Goal: Task Accomplishment & Management: Complete application form

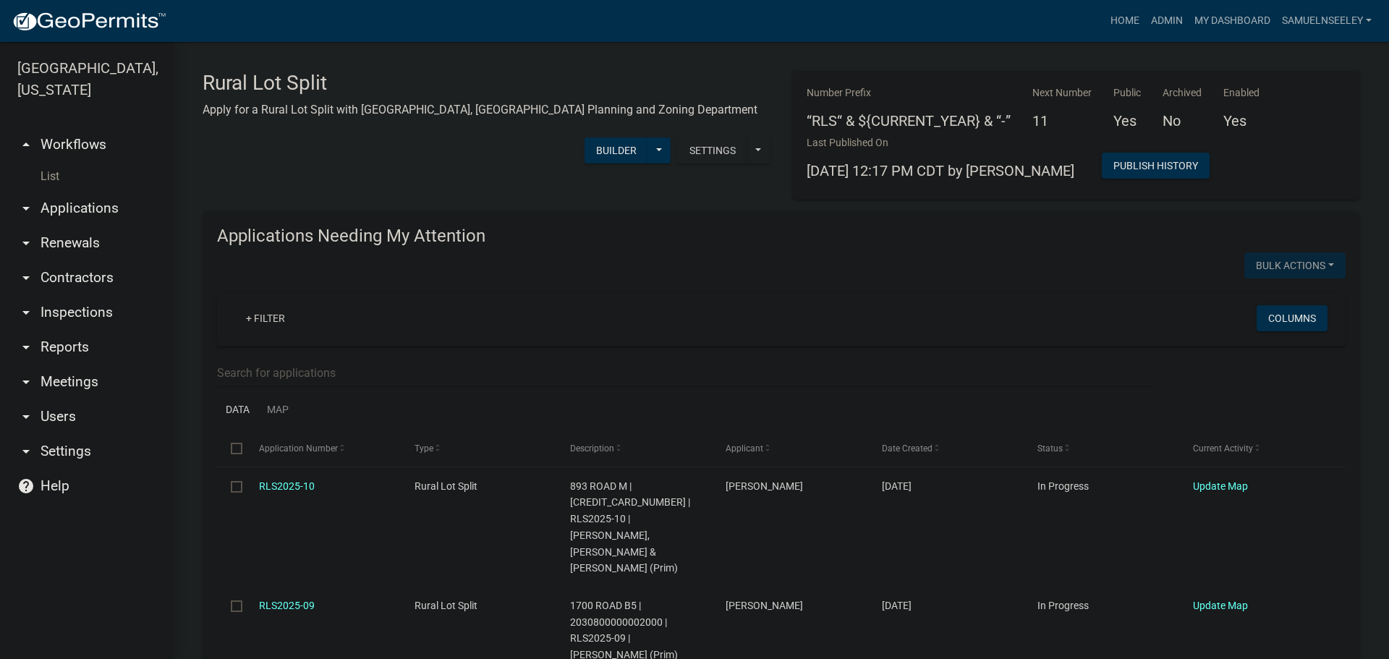
select select "3: 100"
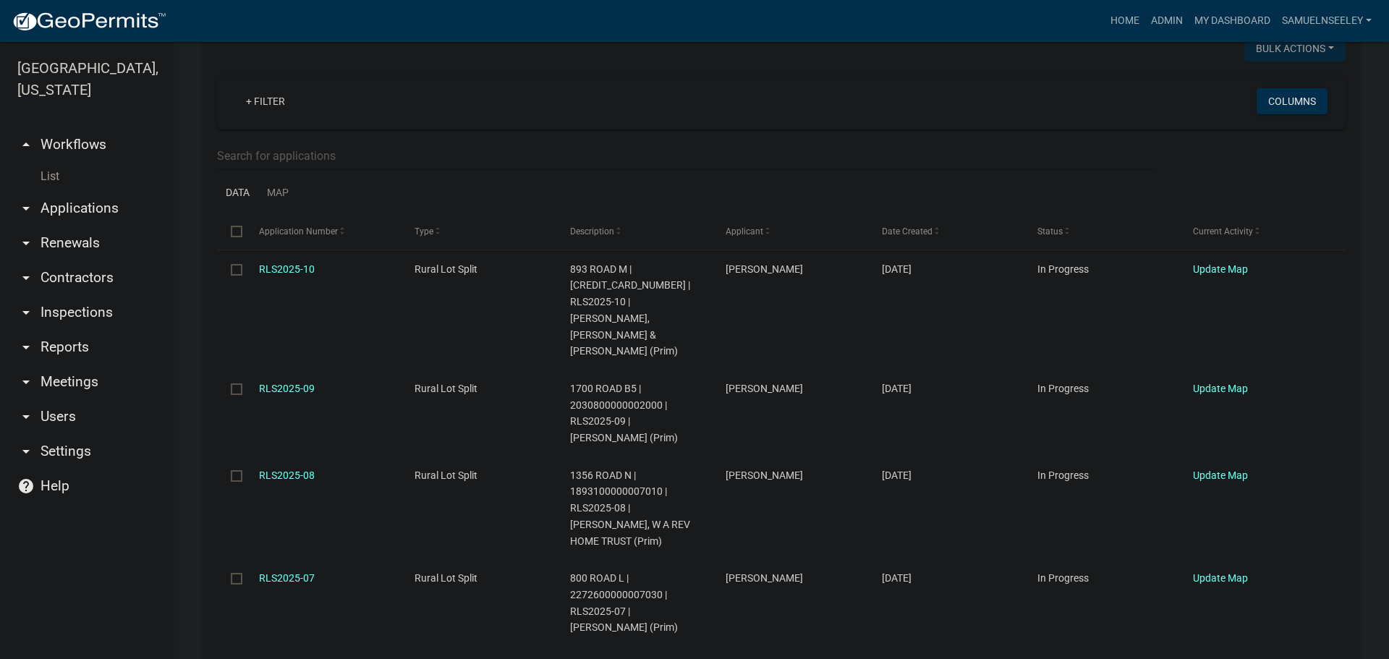
click at [52, 162] on link "List" at bounding box center [87, 176] width 174 height 29
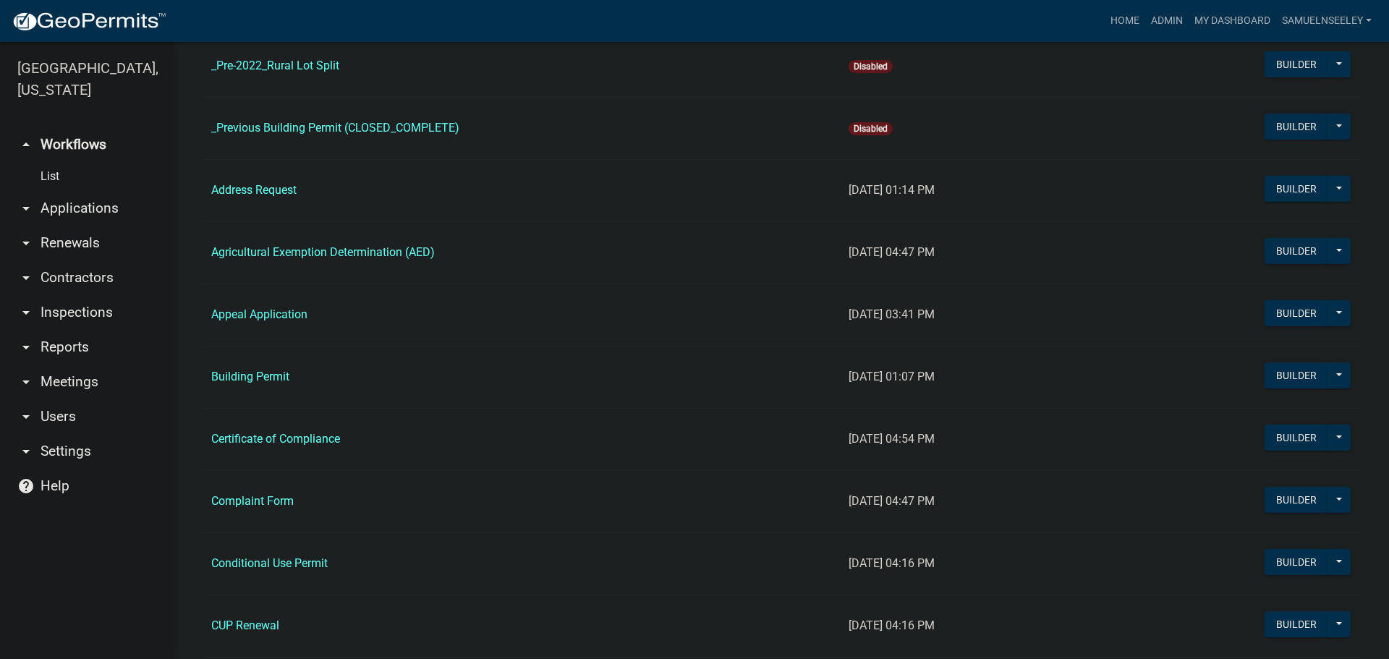
scroll to position [434, 0]
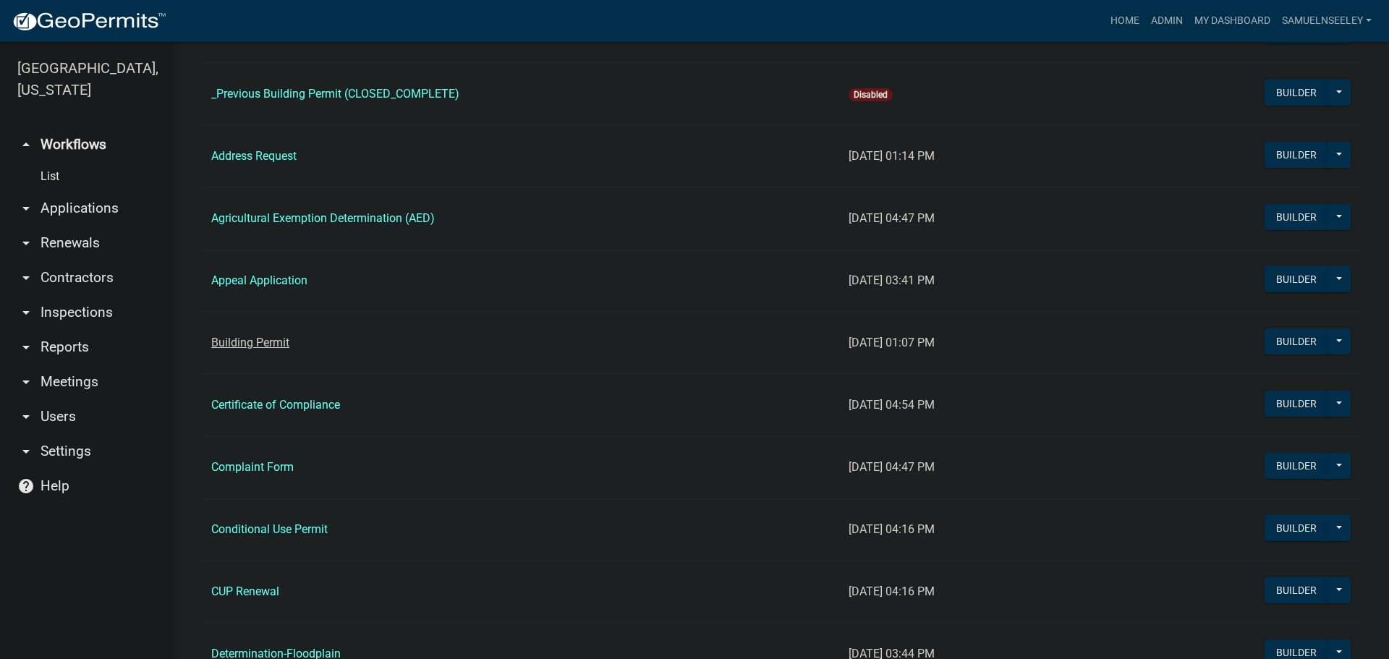
click at [265, 343] on link "Building Permit" at bounding box center [250, 343] width 78 height 14
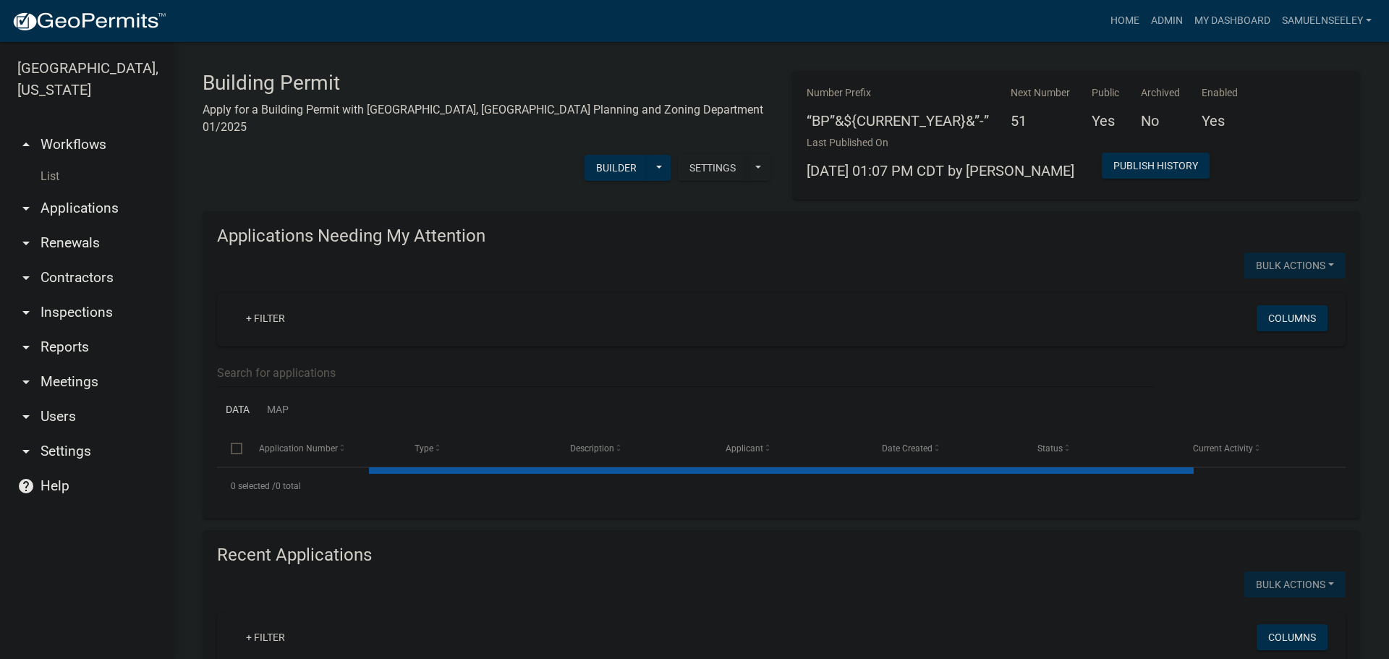
select select "3: 100"
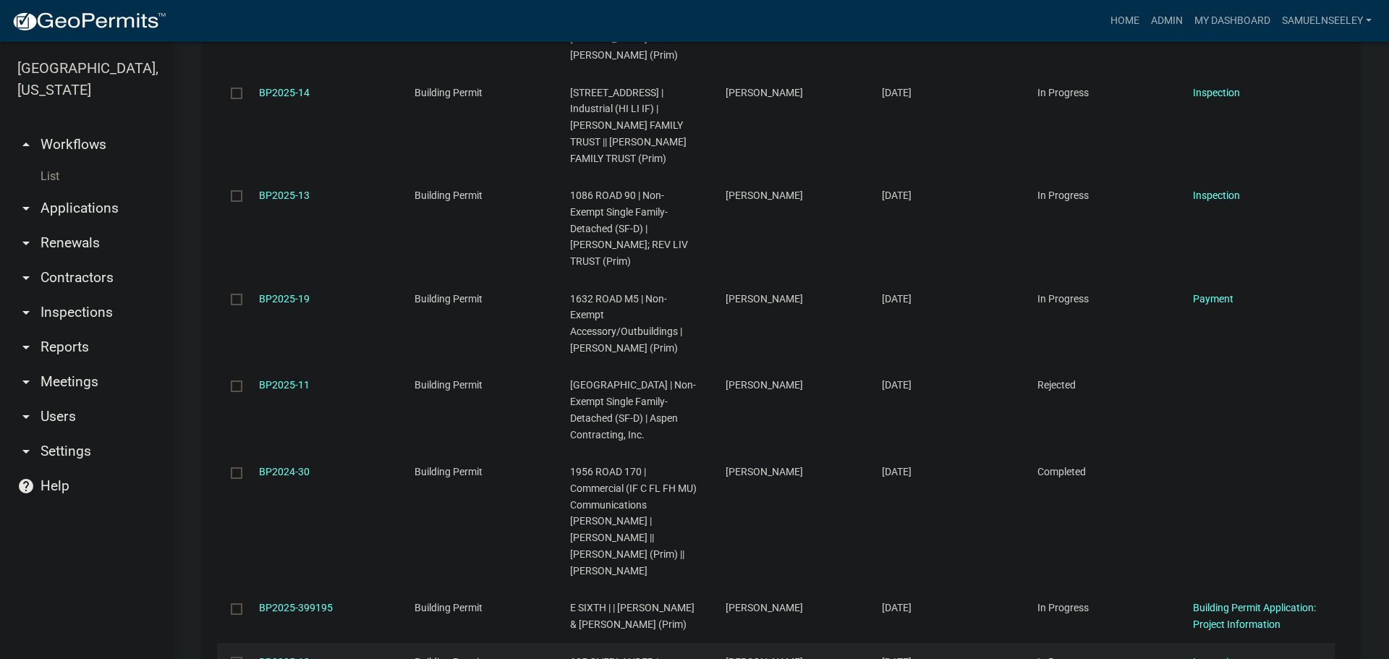
scroll to position [6006, 0]
click at [289, 655] on link "BP2025-10" at bounding box center [284, 661] width 51 height 12
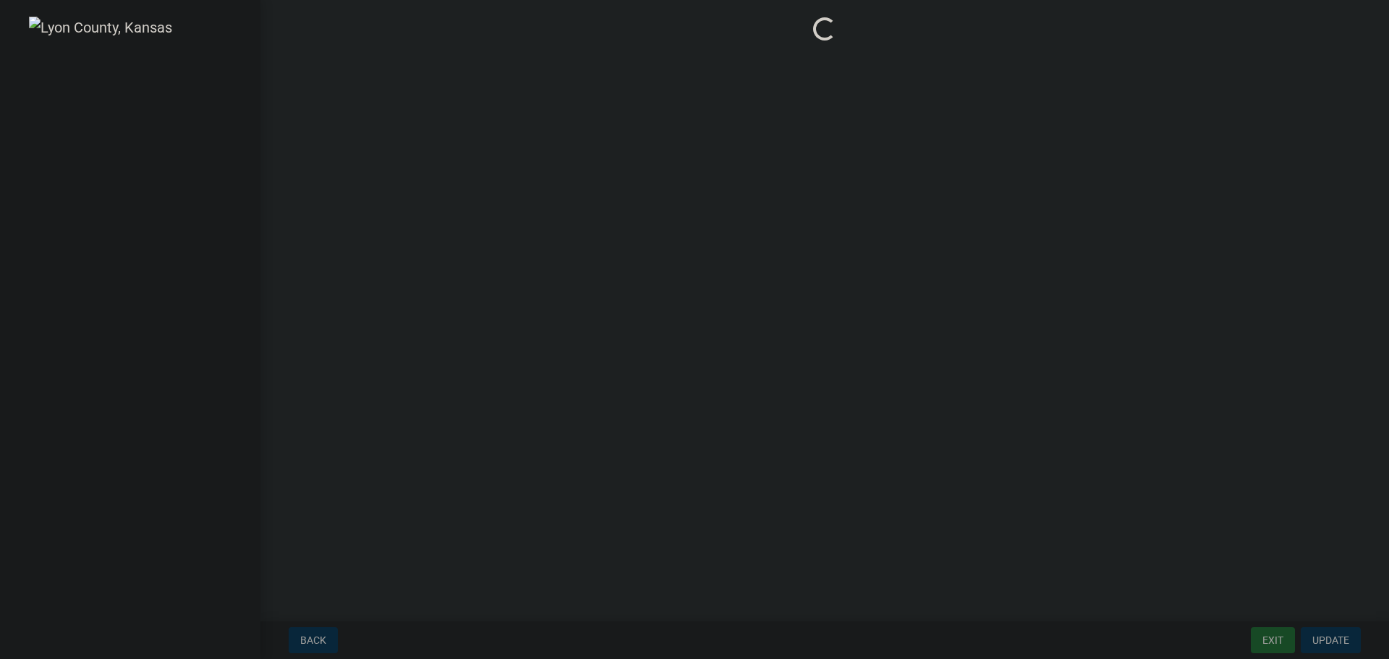
select select "ea04a6fd-51ae-4c6d-a371-02b529e31645"
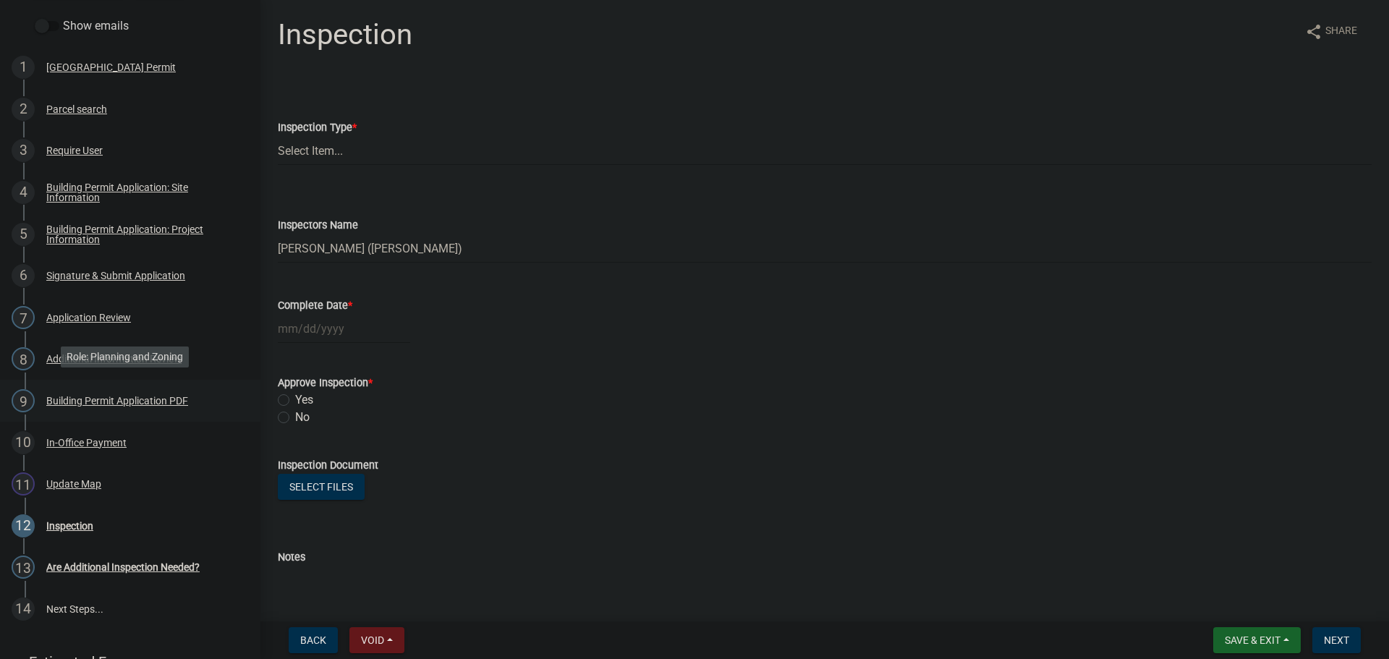
scroll to position [145, 0]
click at [80, 479] on div "Update Map" at bounding box center [73, 483] width 55 height 10
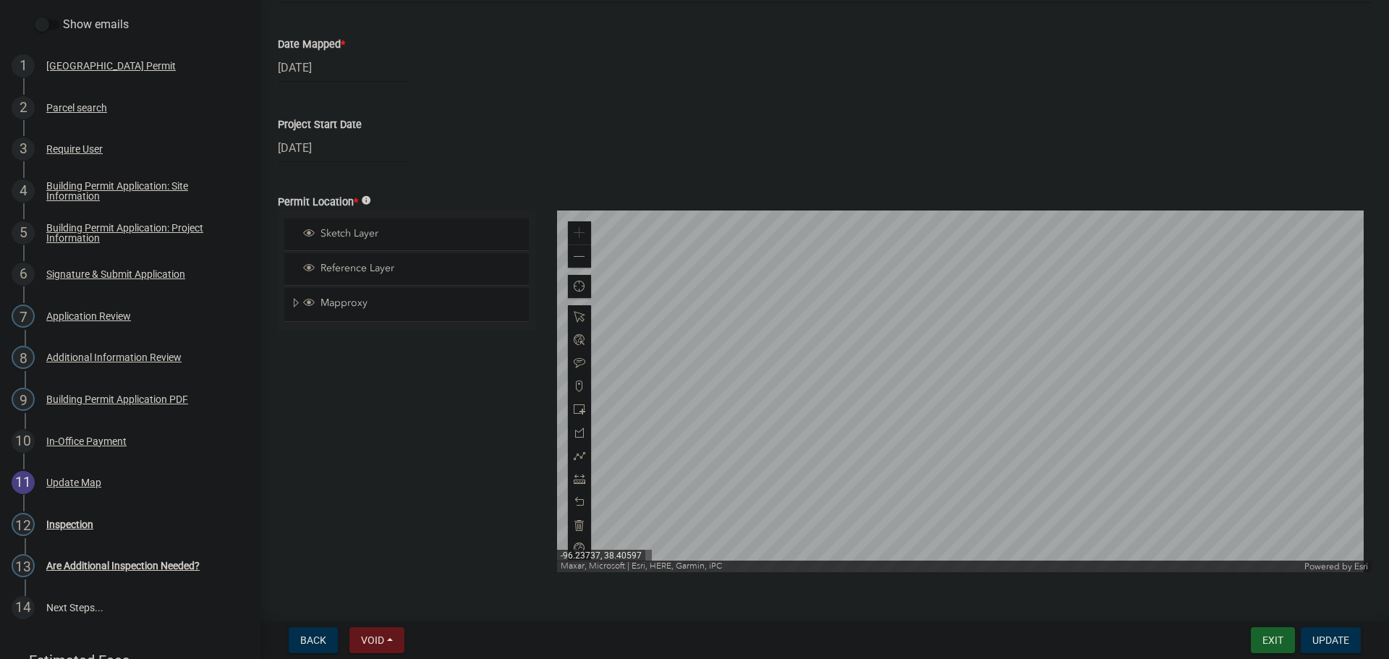
scroll to position [171, 0]
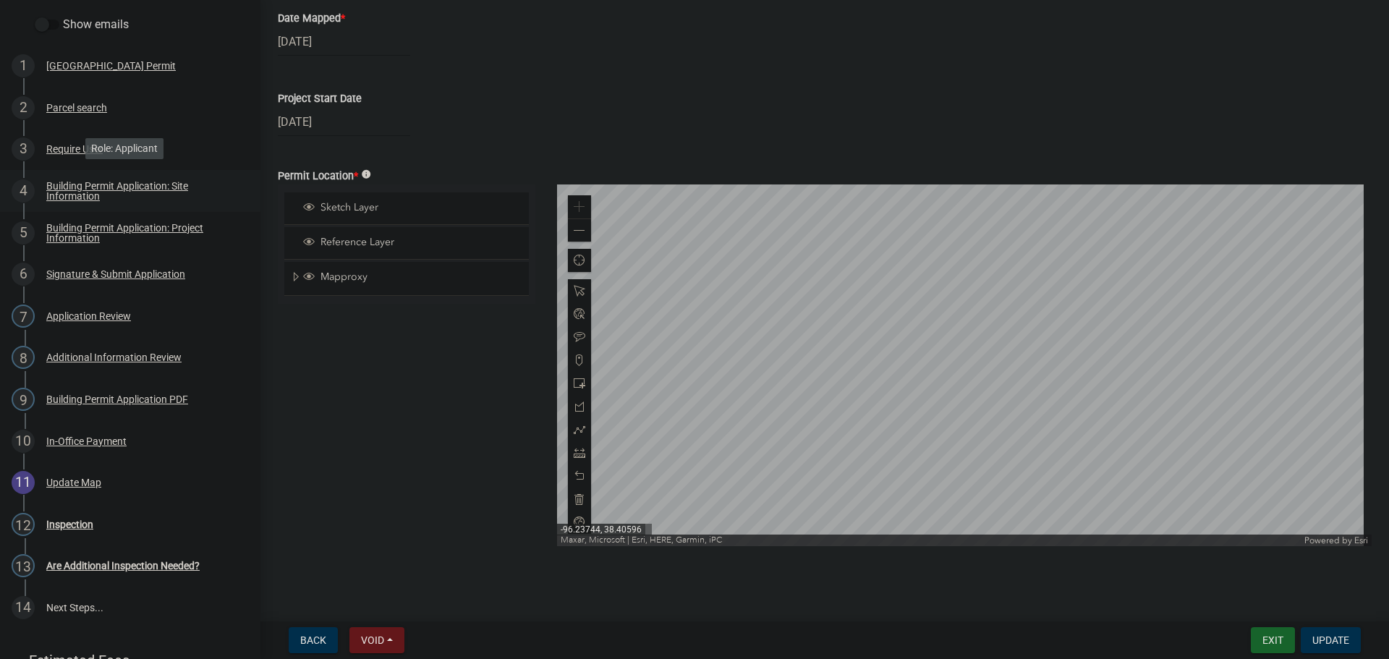
click at [62, 186] on div "Building Permit Application: Site Information" at bounding box center [141, 191] width 191 height 20
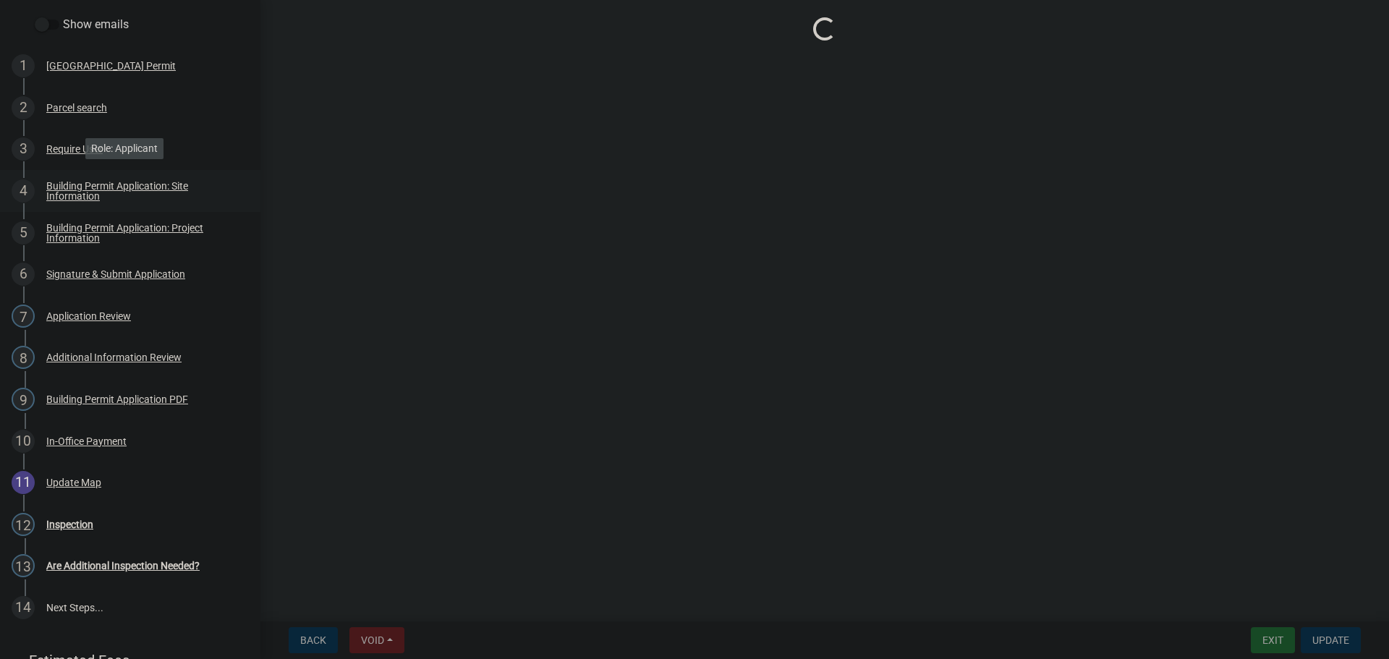
scroll to position [0, 0]
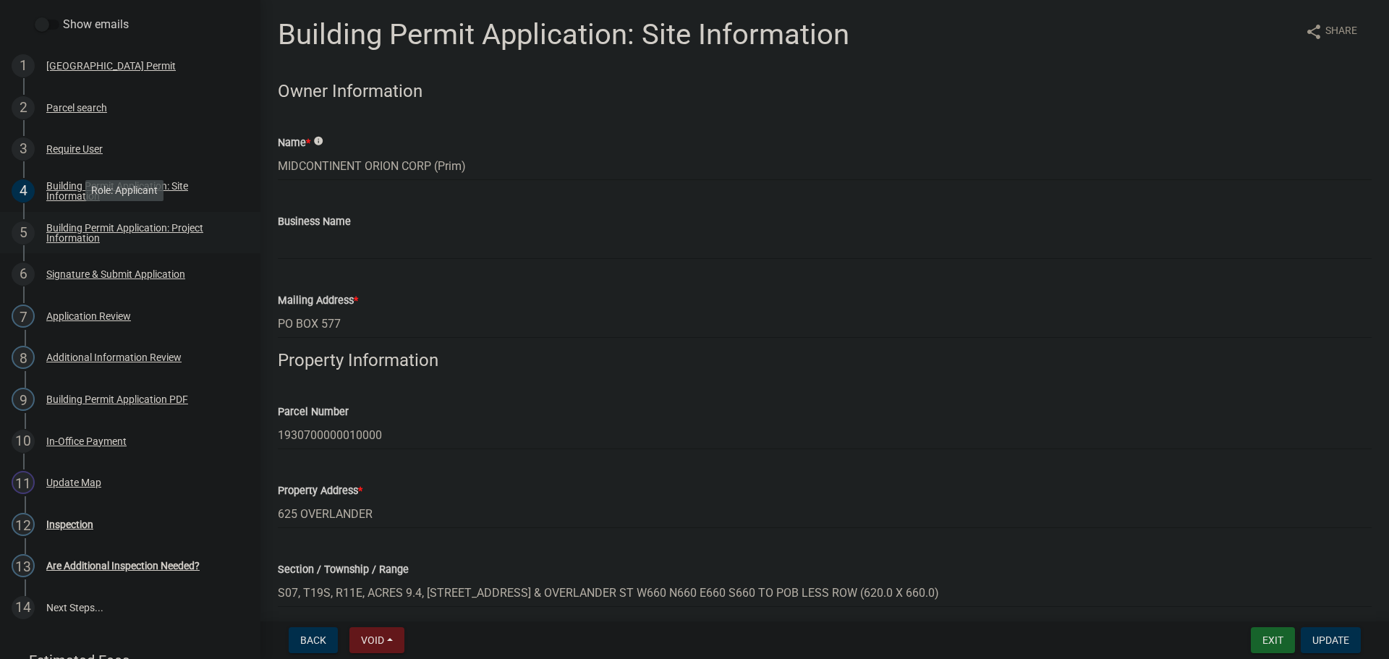
click at [73, 230] on div "Building Permit Application: Project Information" at bounding box center [141, 233] width 191 height 20
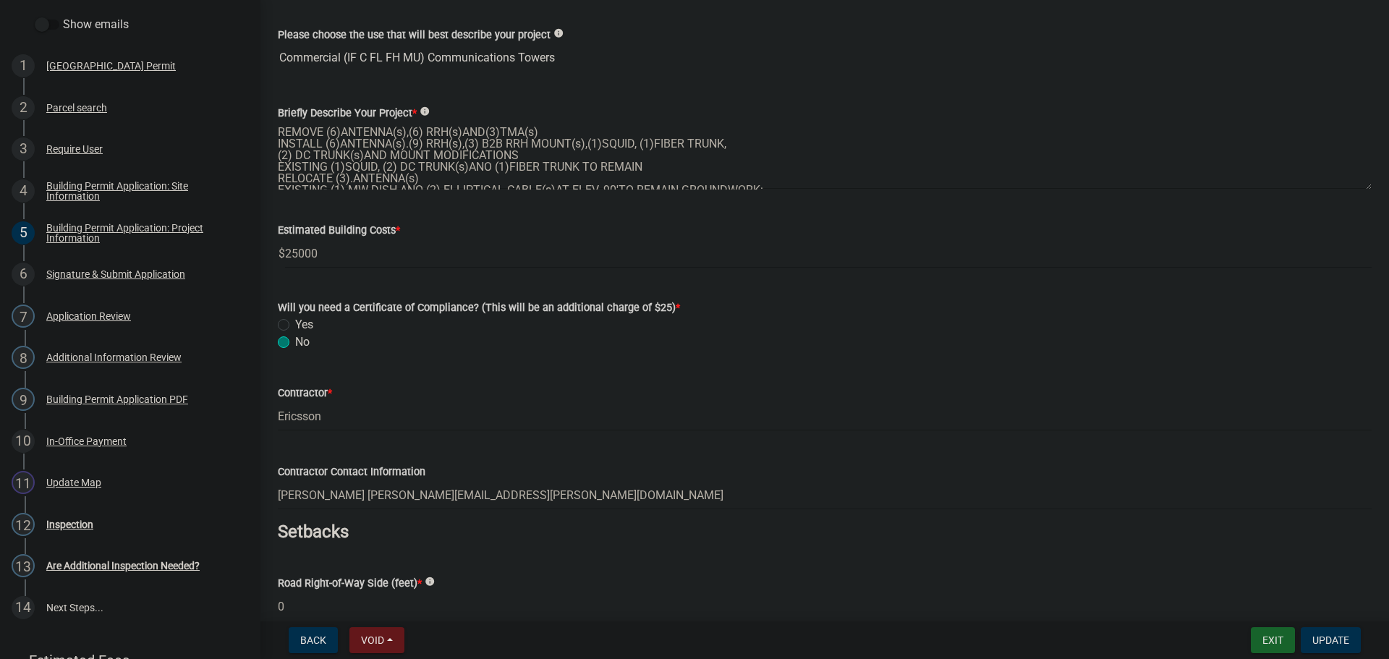
scroll to position [145, 0]
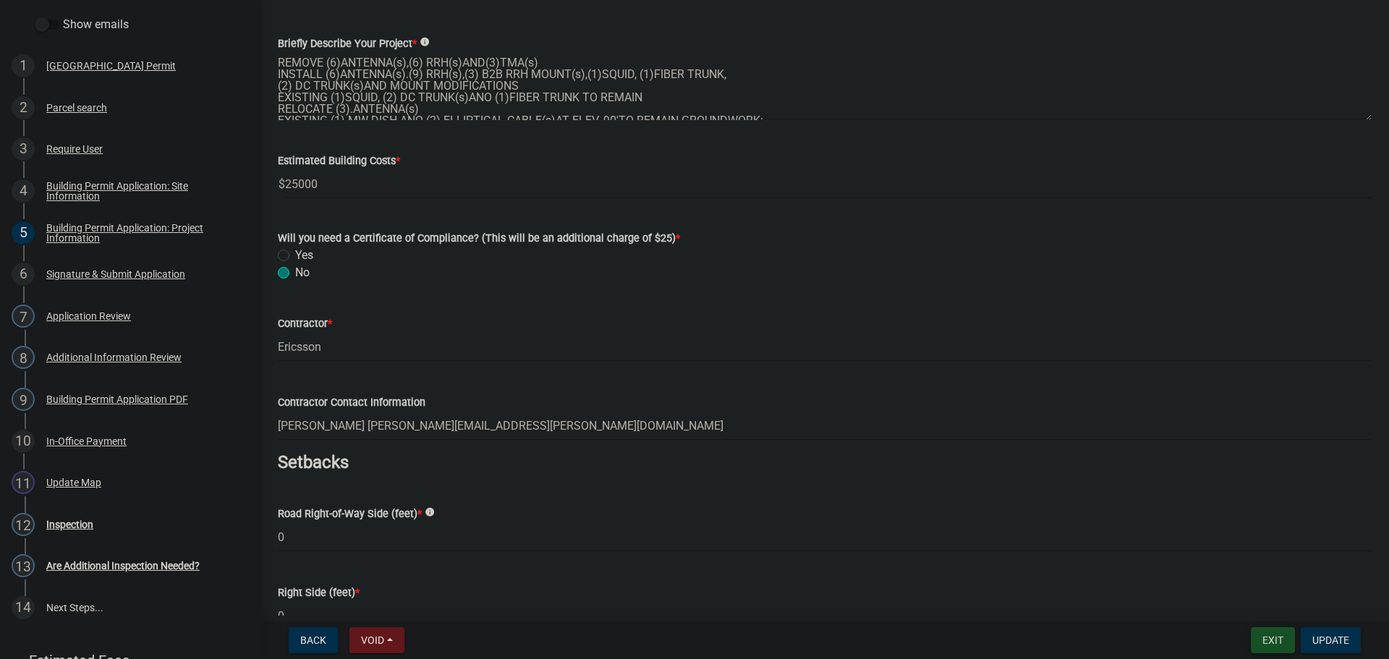
click at [1264, 638] on button "Exit" at bounding box center [1273, 640] width 44 height 26
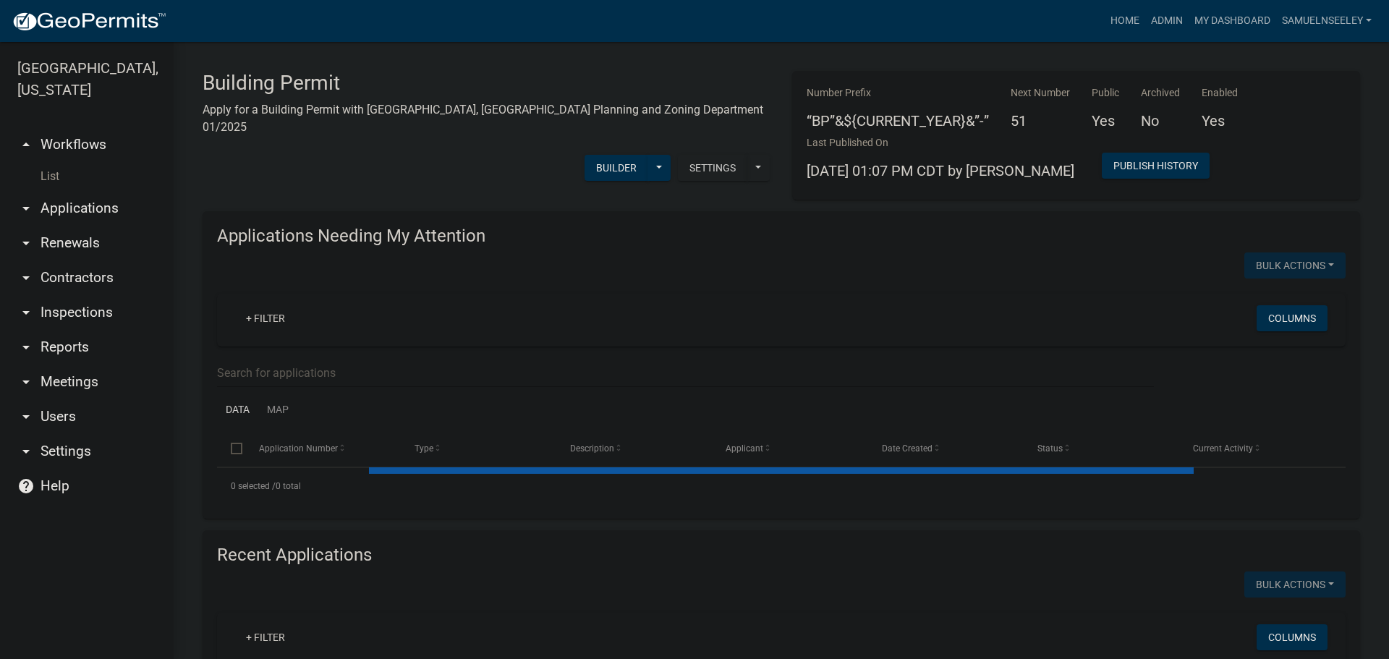
select select "3: 100"
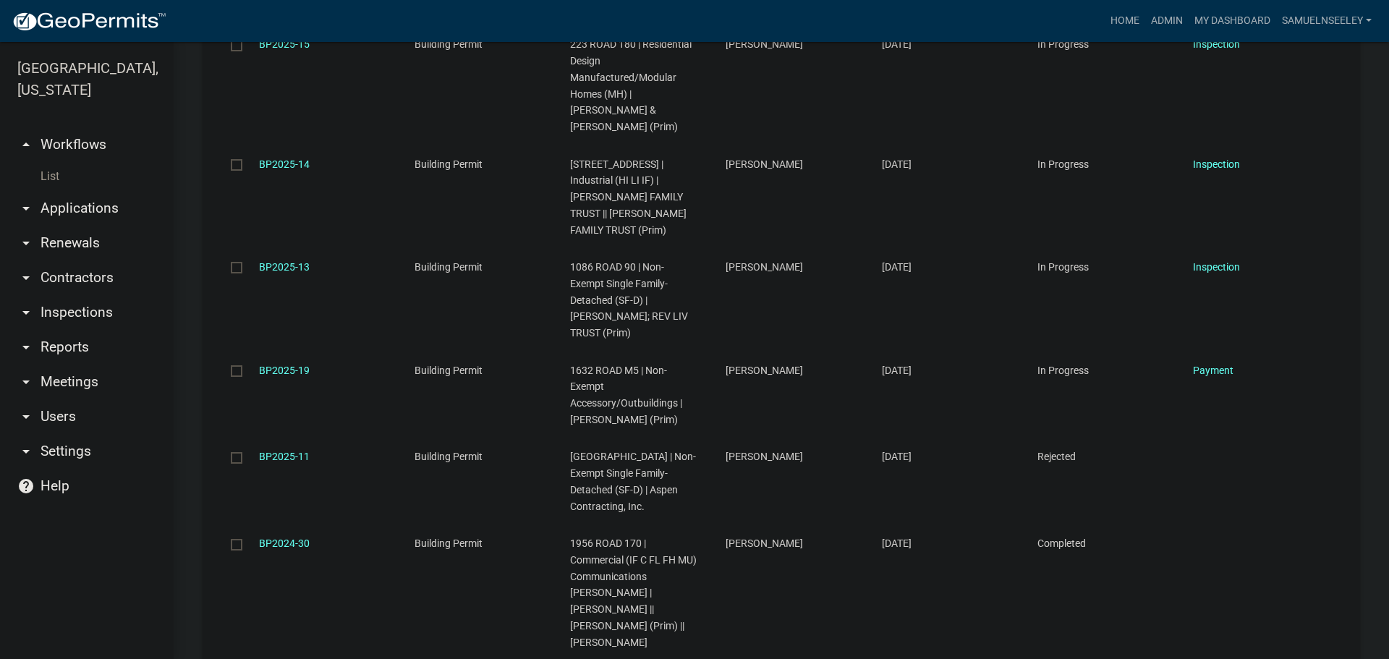
scroll to position [5934, 0]
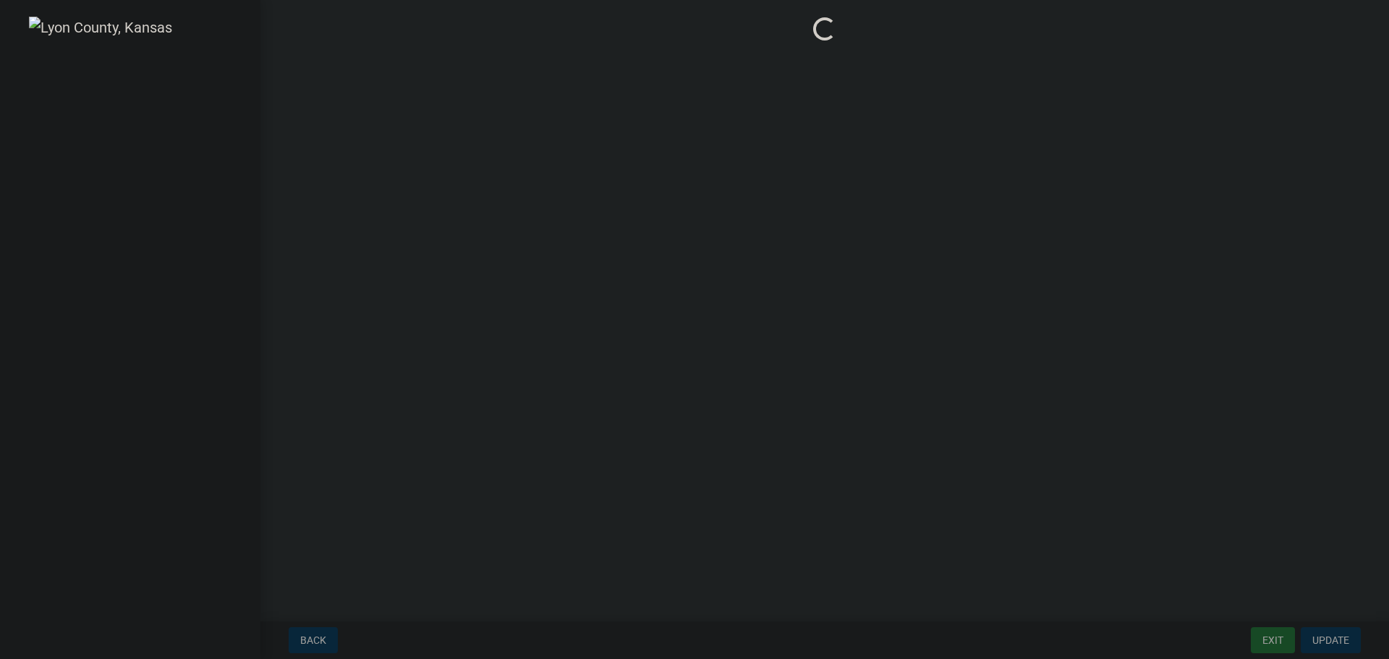
select select "ea04a6fd-51ae-4c6d-a371-02b529e31645"
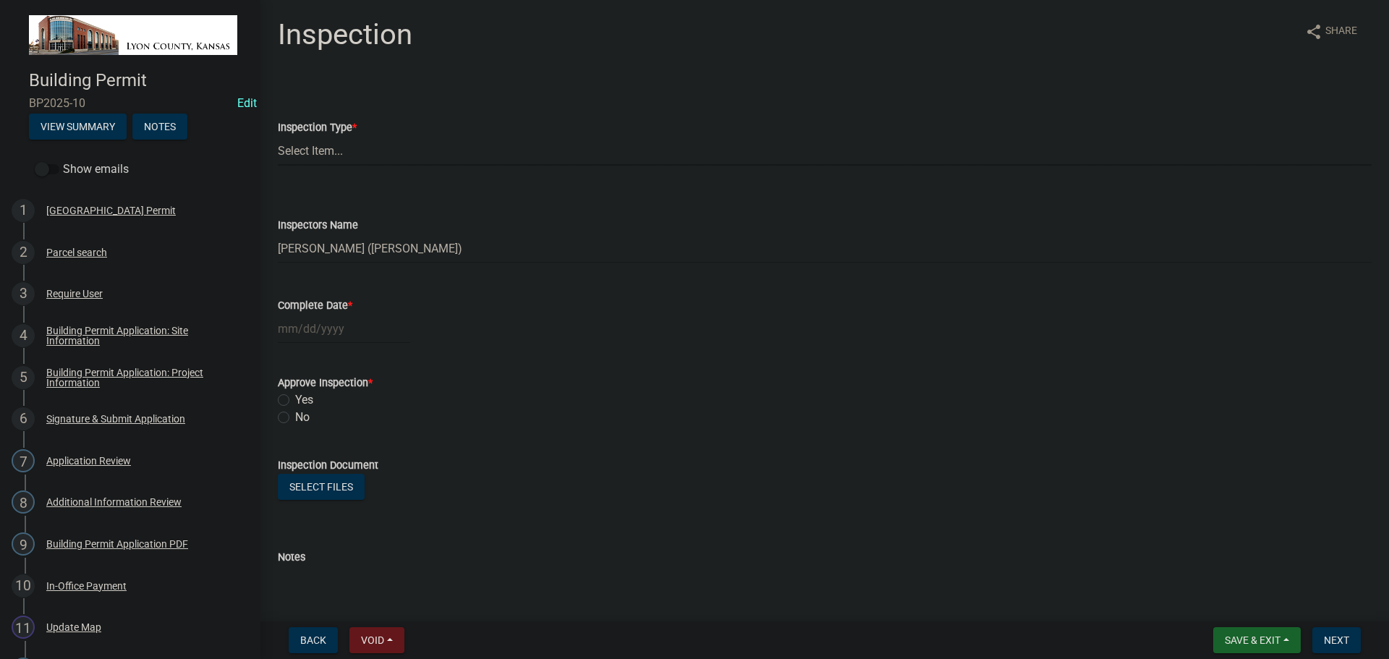
click at [329, 148] on select "Select Item... Initial Second Final" at bounding box center [825, 151] width 1094 height 30
click at [278, 136] on select "Select Item... Initial Second Final" at bounding box center [825, 151] width 1094 height 30
select select "f0168966-4828-428a-89e0-1851d058e407"
click at [301, 330] on div at bounding box center [344, 329] width 132 height 30
select select "10"
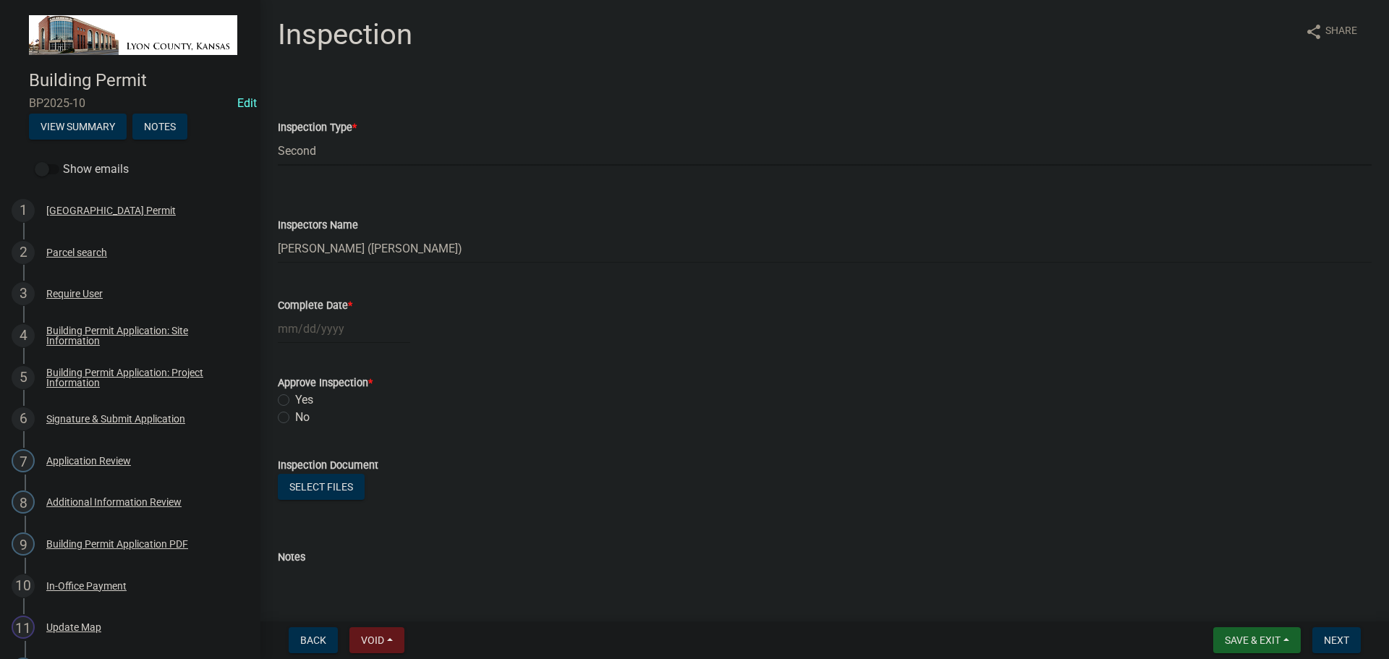
select select "2025"
click at [337, 449] on div "15" at bounding box center [338, 452] width 23 height 23
type input "[DATE]"
click at [295, 399] on label "Yes" at bounding box center [304, 399] width 18 height 17
click at [295, 399] on input "Yes" at bounding box center [299, 395] width 9 height 9
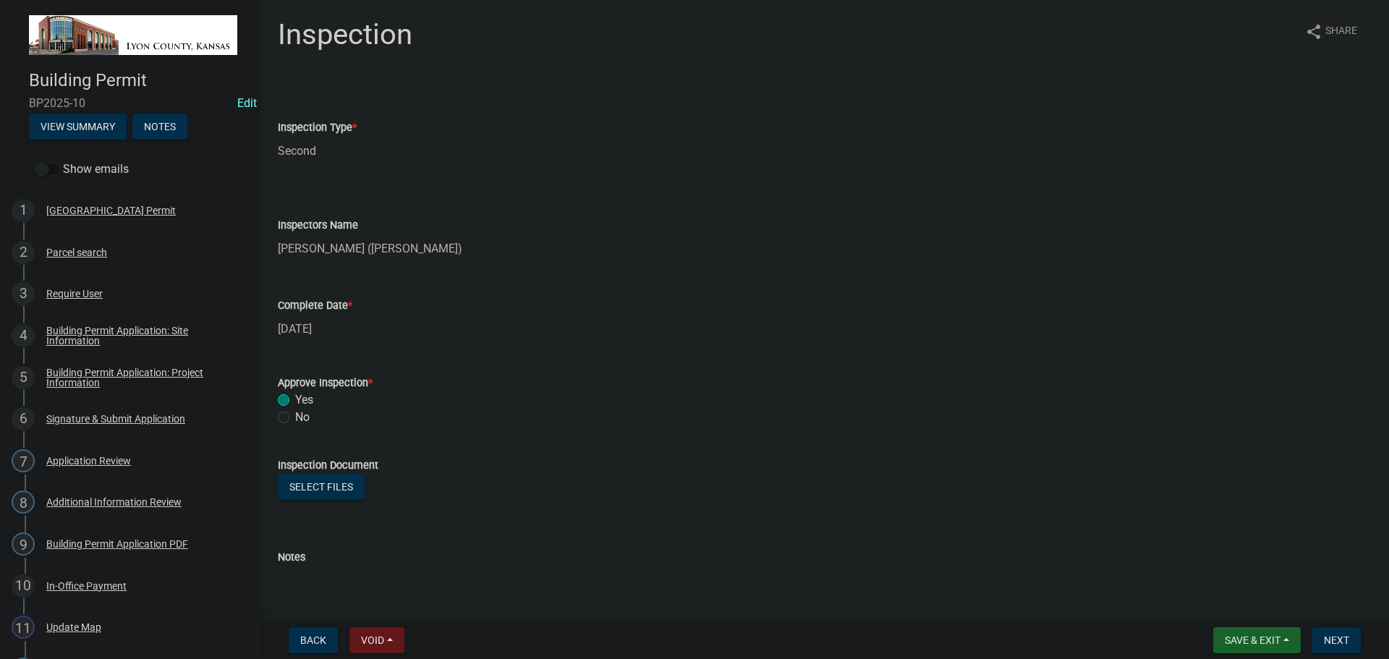
radio input "true"
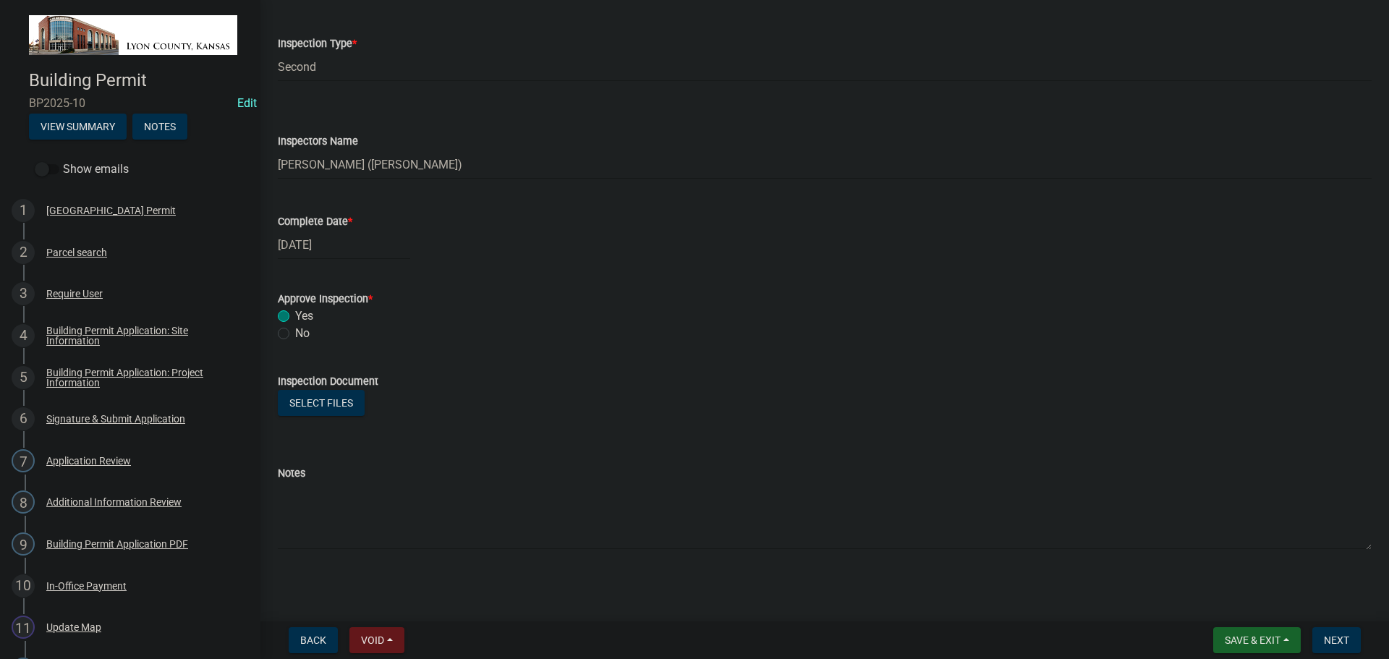
scroll to position [86, 0]
click at [1343, 640] on span "Next" at bounding box center [1336, 641] width 25 height 12
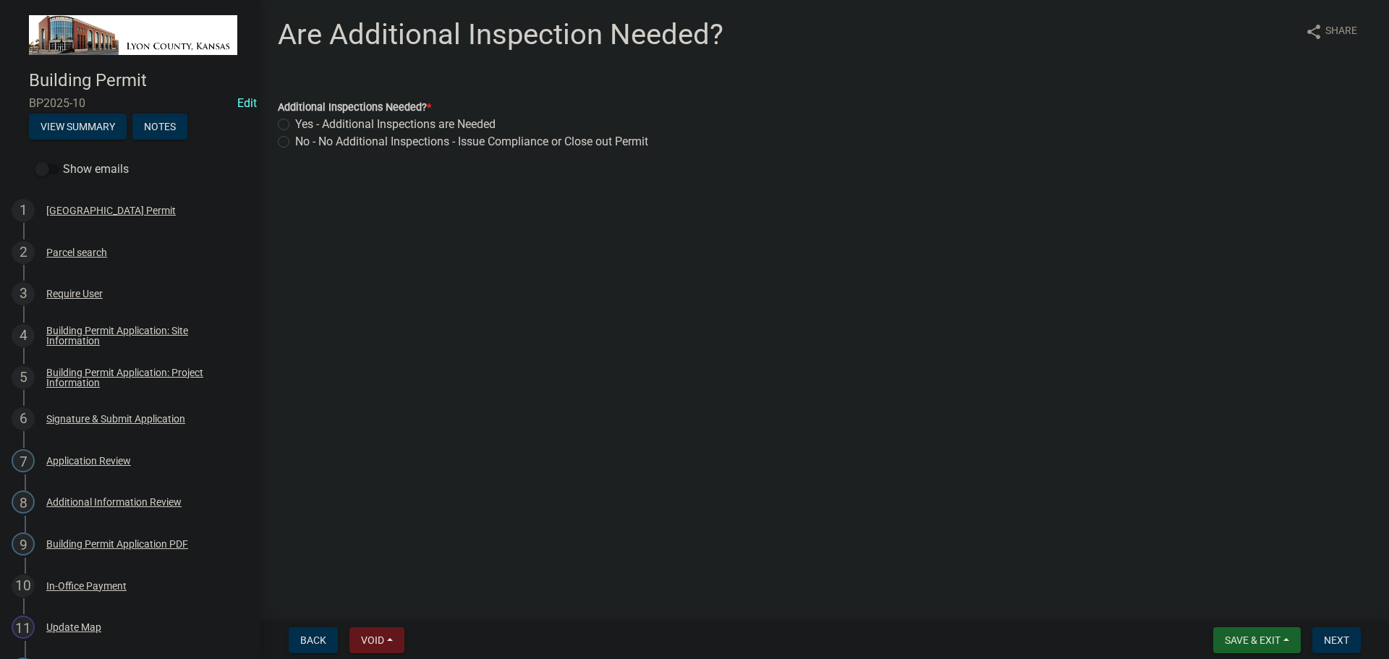
click at [295, 123] on label "Yes - Additional Inspections are Needed" at bounding box center [395, 124] width 200 height 17
click at [295, 123] on input "Yes - Additional Inspections are Needed" at bounding box center [299, 120] width 9 height 9
radio input "true"
click at [1334, 640] on span "Next" at bounding box center [1336, 641] width 25 height 12
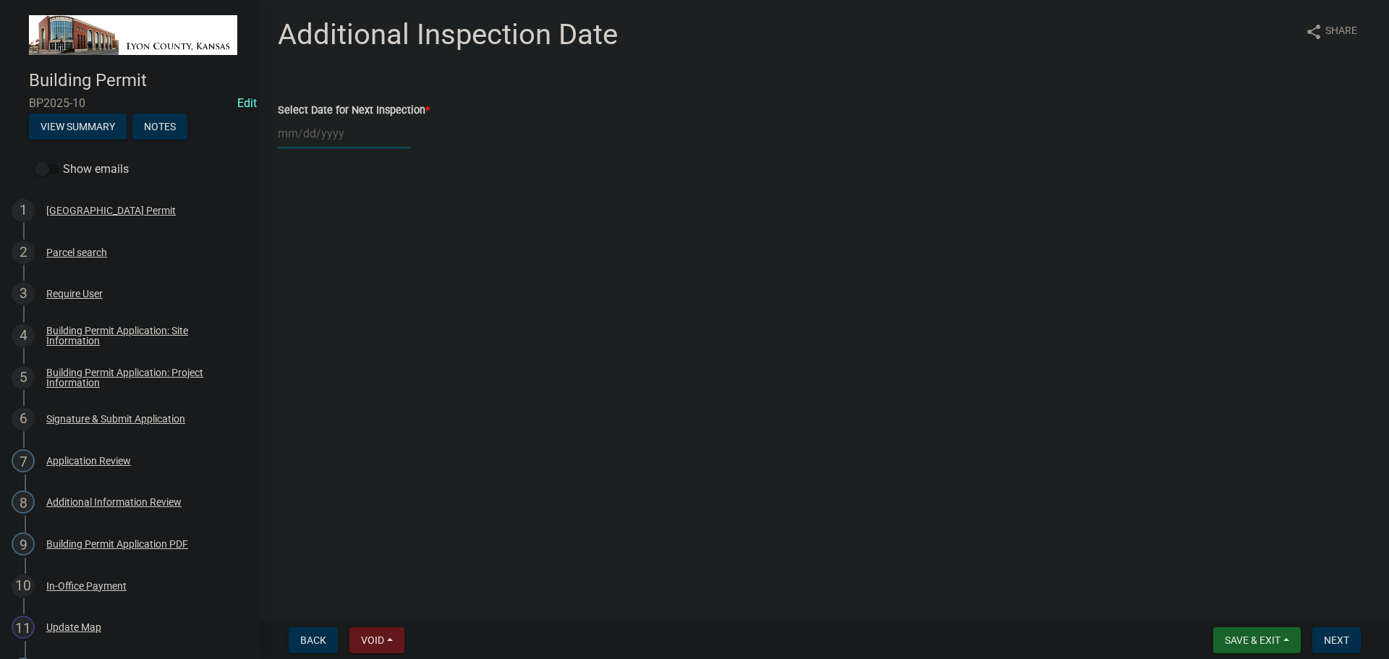
click at [316, 132] on div at bounding box center [344, 134] width 132 height 30
select select "10"
select select "2025"
click at [360, 280] on div "23" at bounding box center [361, 279] width 23 height 23
type input "[DATE]"
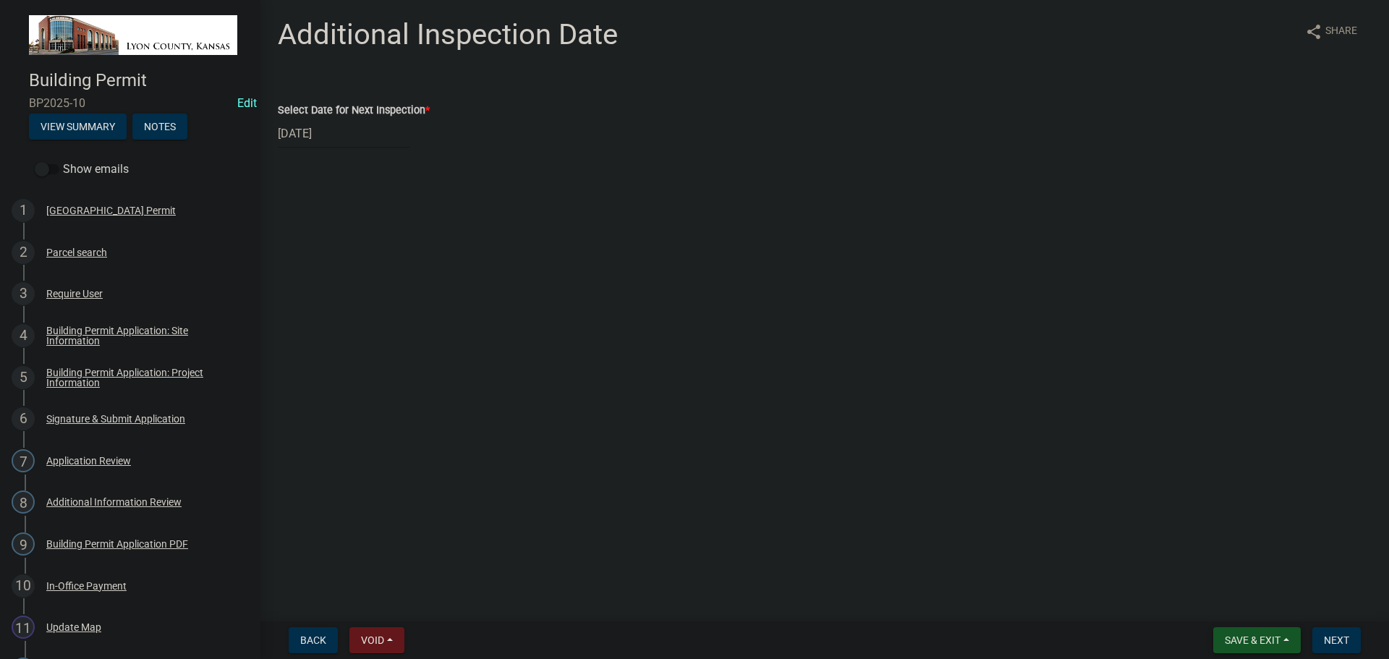
click at [1266, 640] on span "Save & Exit" at bounding box center [1253, 641] width 56 height 12
click at [1343, 638] on span "Next" at bounding box center [1336, 641] width 25 height 12
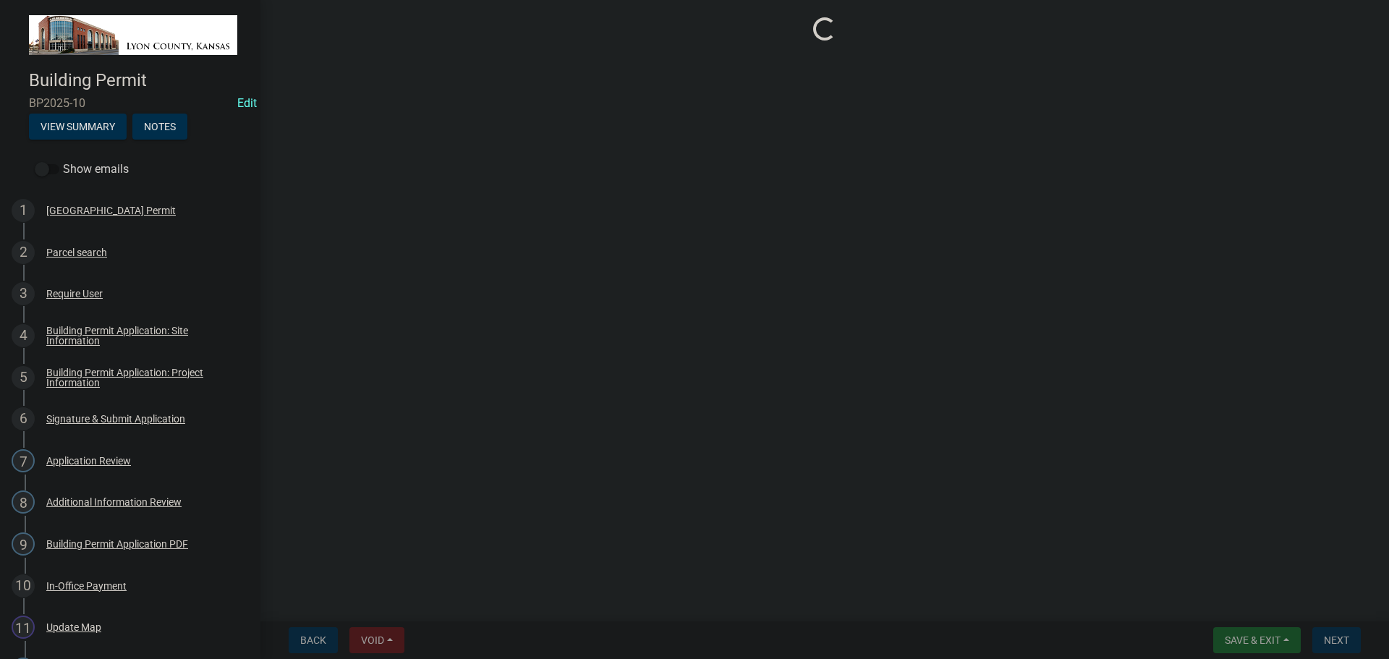
select select "ea04a6fd-51ae-4c6d-a371-02b529e31645"
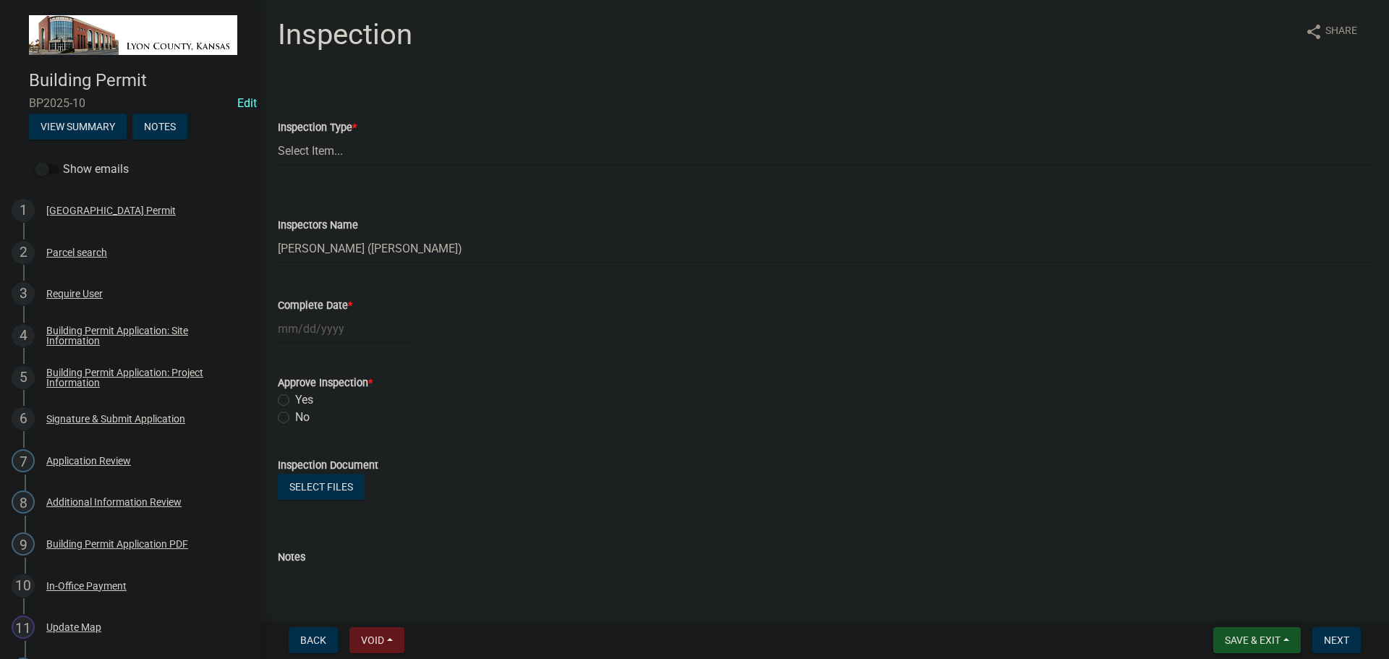
click at [1248, 643] on span "Save & Exit" at bounding box center [1253, 641] width 56 height 12
click at [1232, 602] on button "Save & Exit" at bounding box center [1243, 602] width 116 height 35
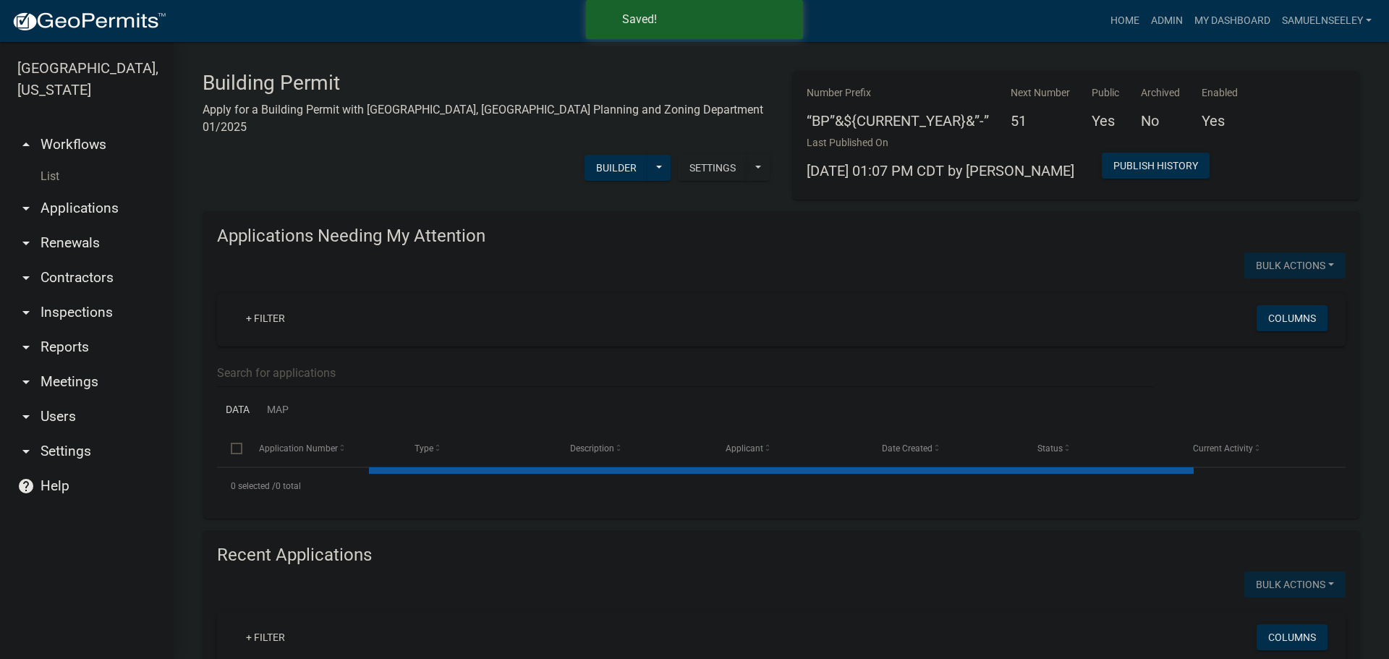
select select "3: 100"
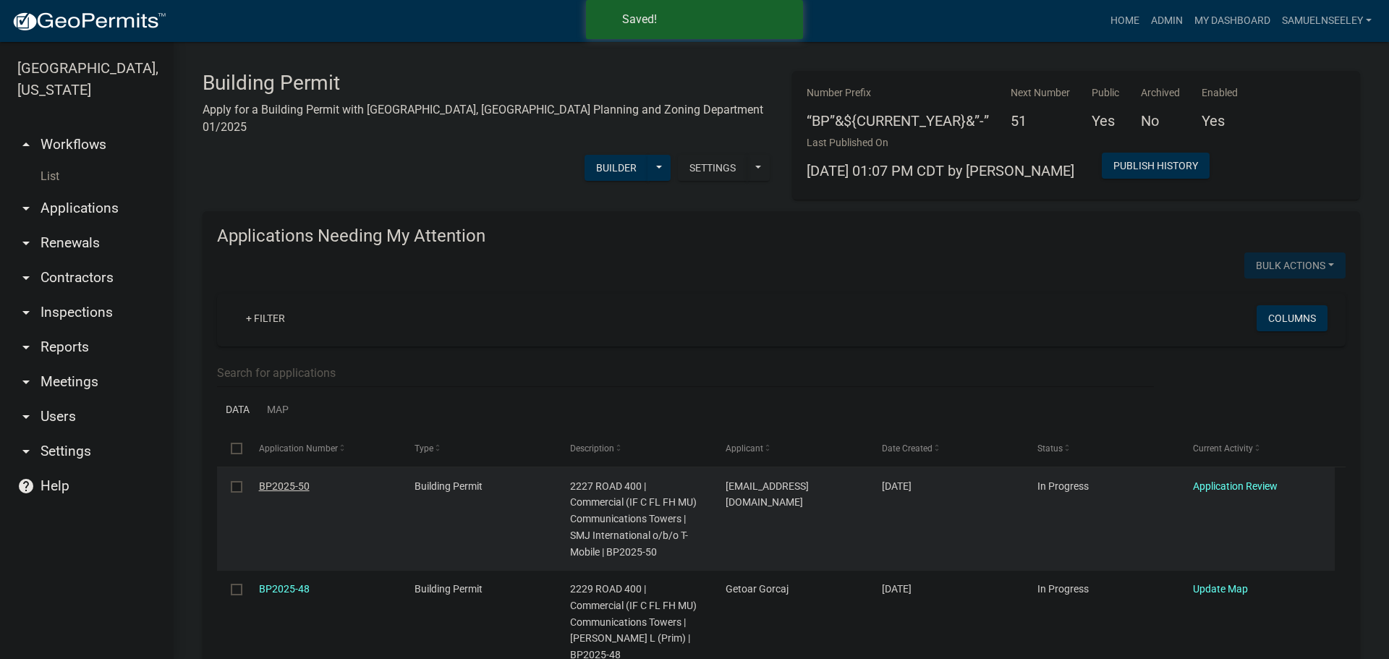
click at [282, 483] on link "BP2025-50" at bounding box center [284, 487] width 51 height 12
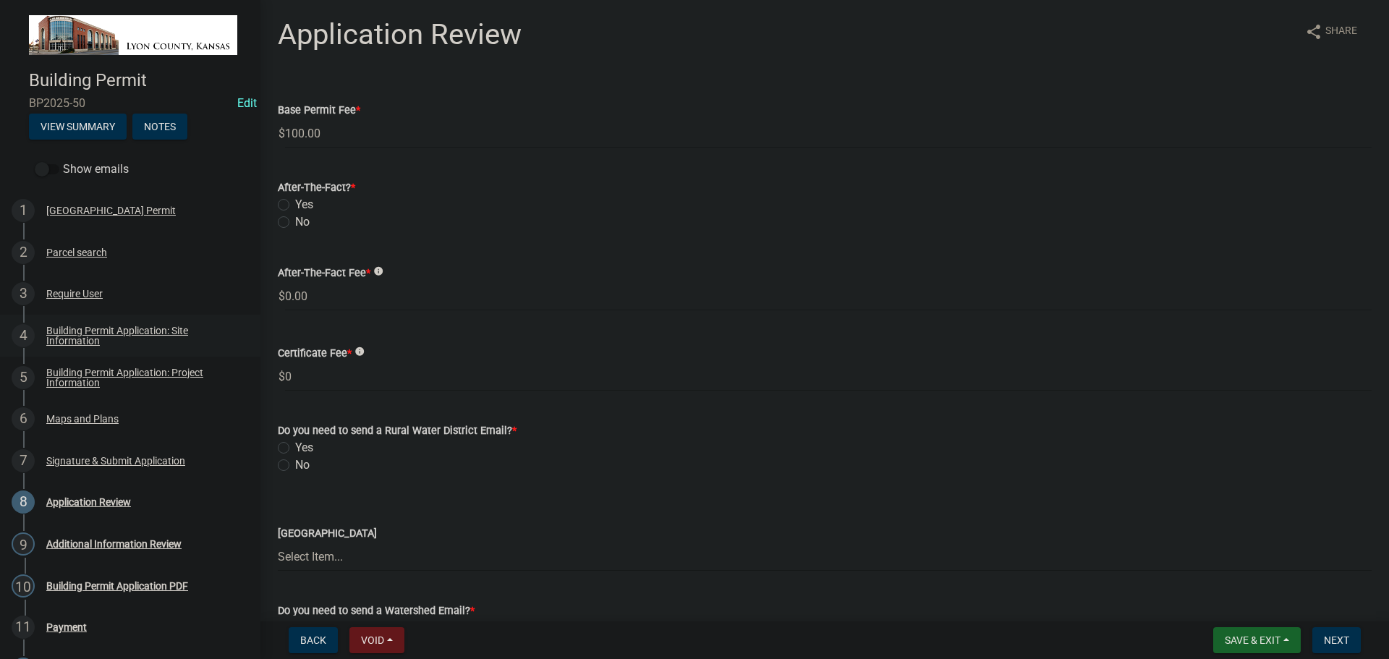
click at [76, 332] on div "Building Permit Application: Site Information" at bounding box center [141, 336] width 191 height 20
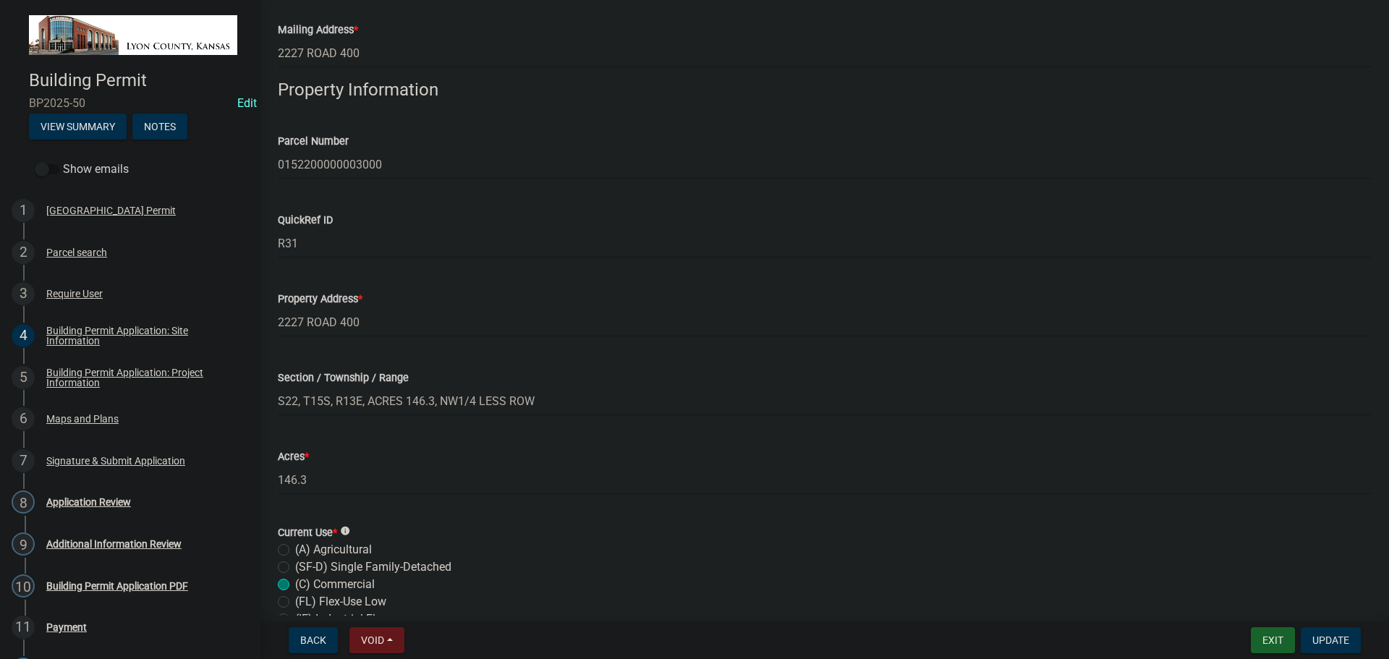
scroll to position [289, 0]
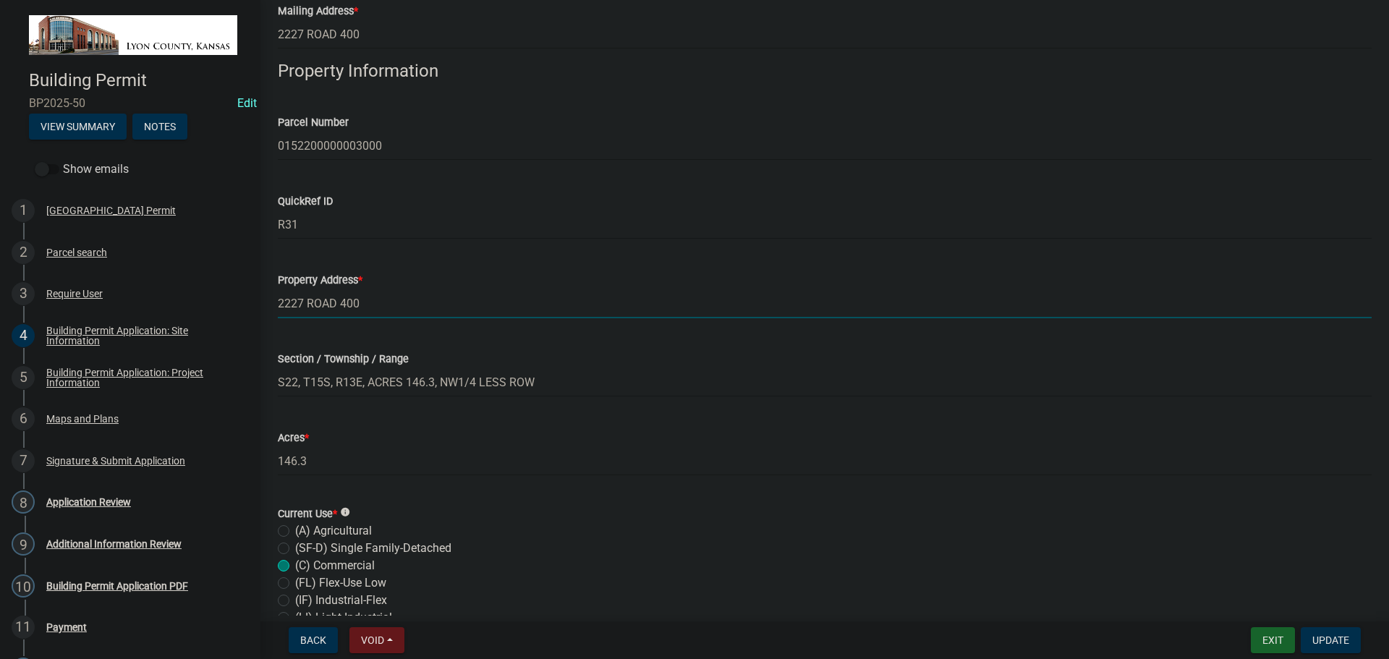
click at [299, 302] on input "2227 ROAD 400" at bounding box center [825, 304] width 1094 height 30
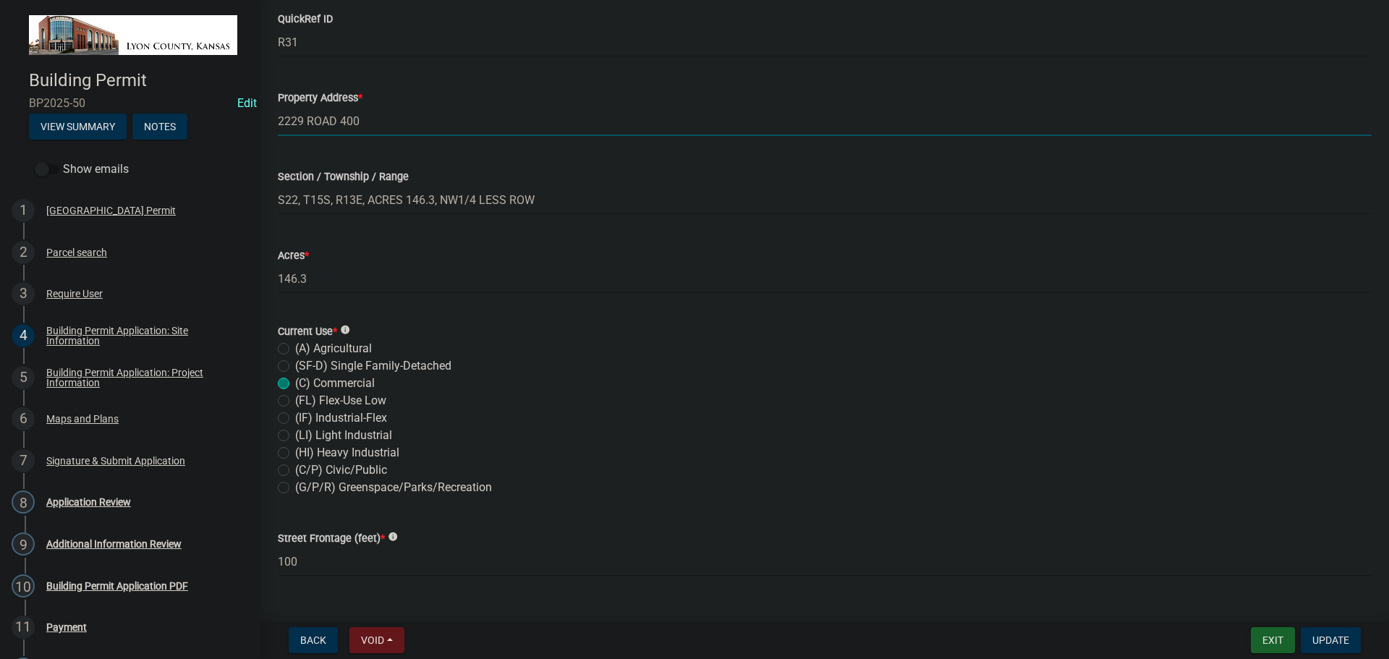
scroll to position [502, 0]
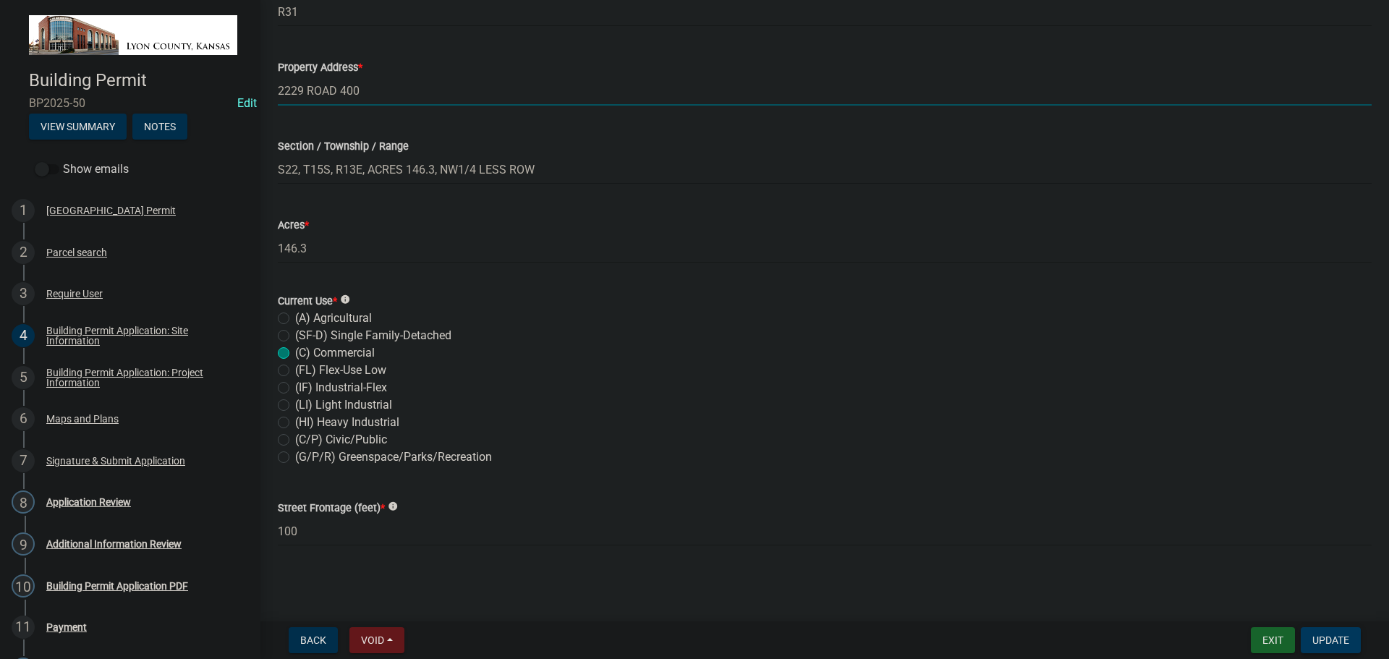
type input "2229 ROAD 400"
click at [1333, 643] on span "Update" at bounding box center [1331, 641] width 37 height 12
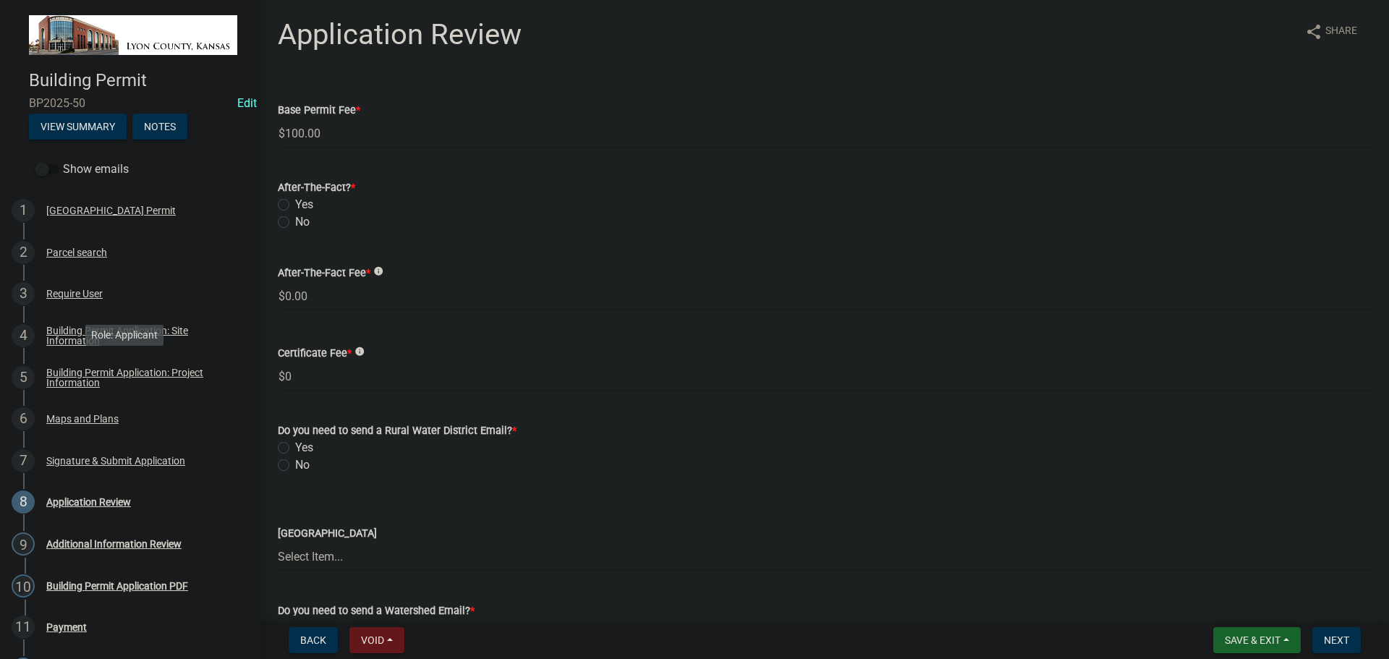
click at [64, 370] on div "Building Permit Application: Project Information" at bounding box center [141, 378] width 191 height 20
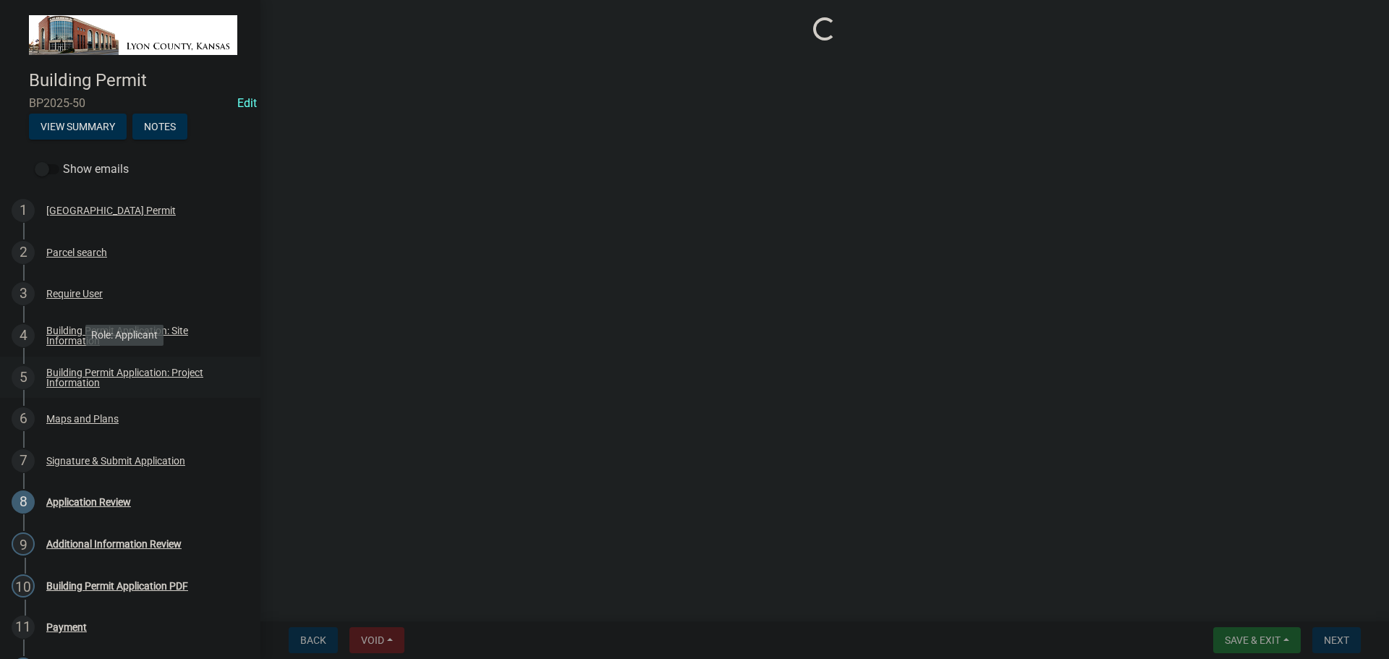
select select "e724a4bd-9845-45de-8fce-c7a41953c514"
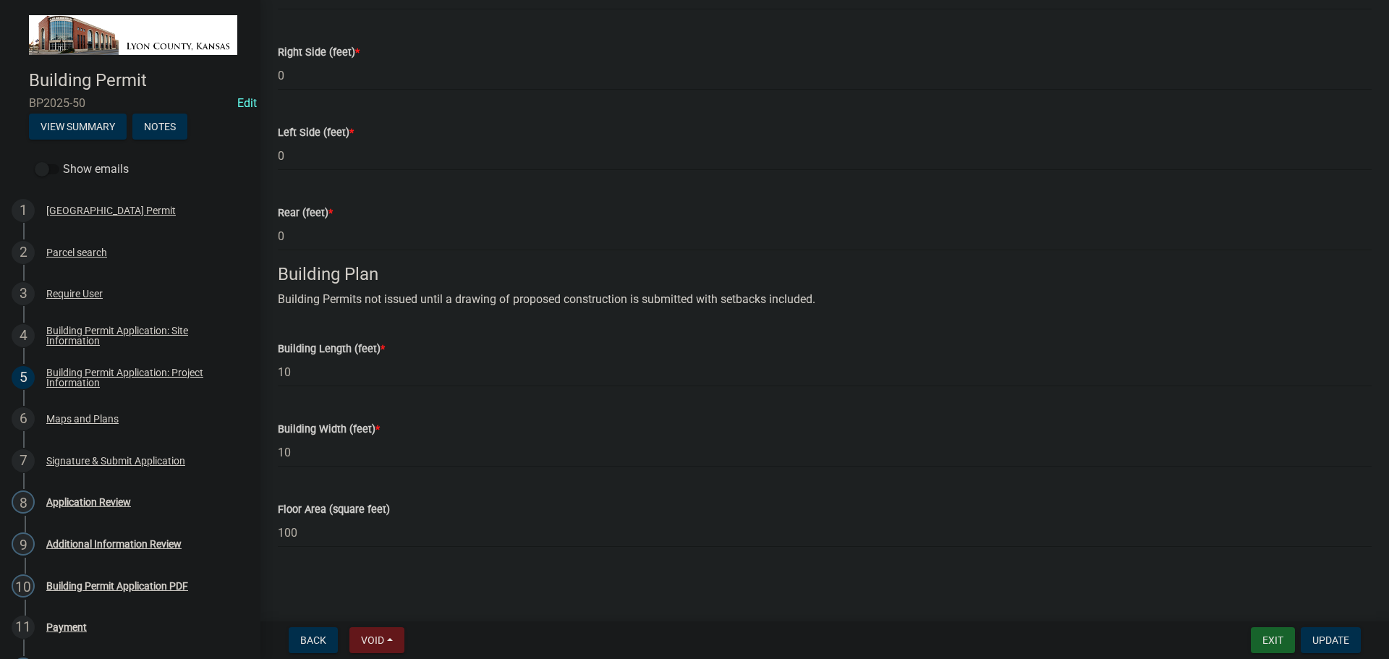
scroll to position [708, 0]
click at [85, 503] on div "Application Review" at bounding box center [88, 502] width 85 height 10
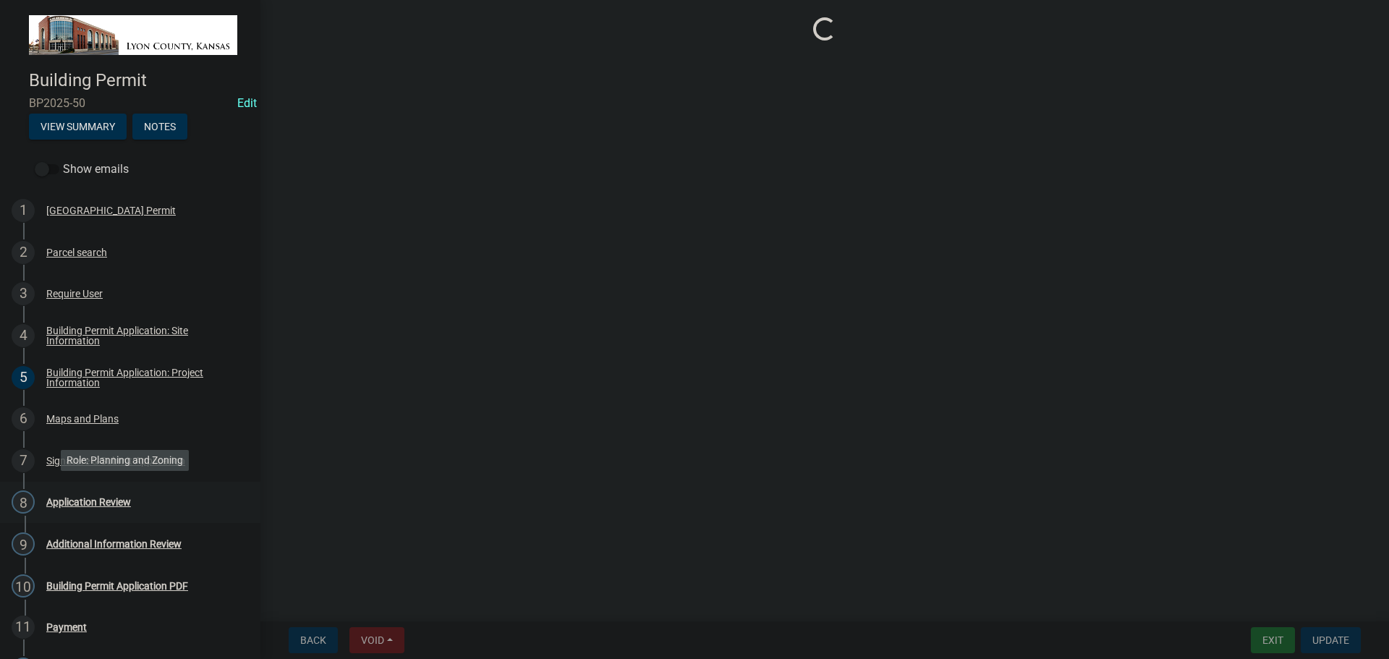
scroll to position [0, 0]
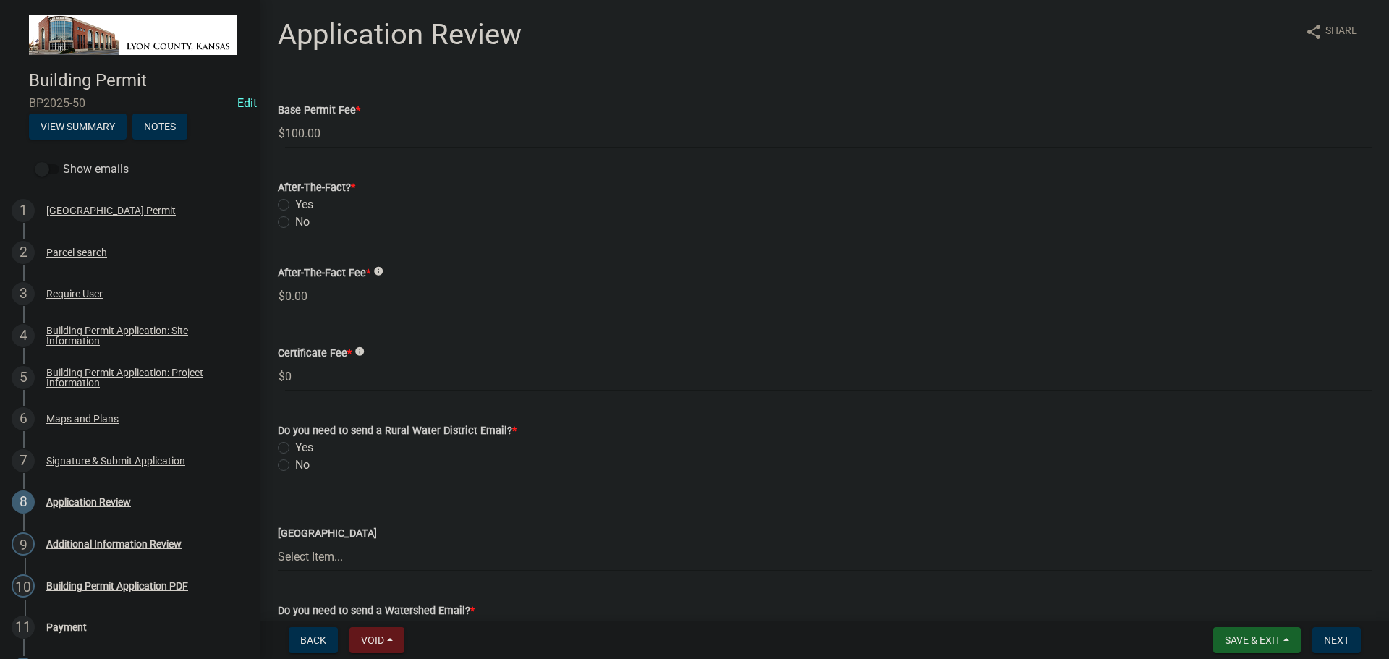
click at [295, 220] on label "No" at bounding box center [302, 221] width 14 height 17
click at [295, 220] on input "No" at bounding box center [299, 217] width 9 height 9
radio input "true"
click at [295, 470] on label "No" at bounding box center [302, 465] width 14 height 17
click at [295, 466] on input "No" at bounding box center [299, 461] width 9 height 9
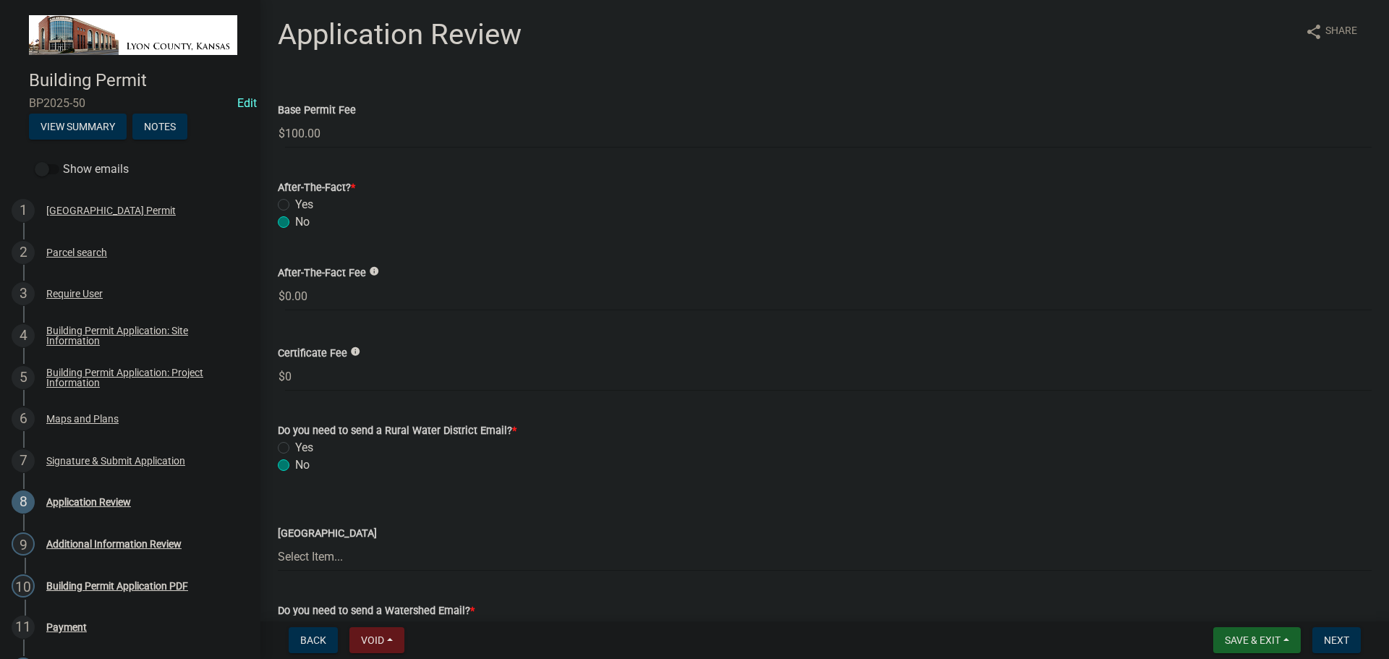
radio input "true"
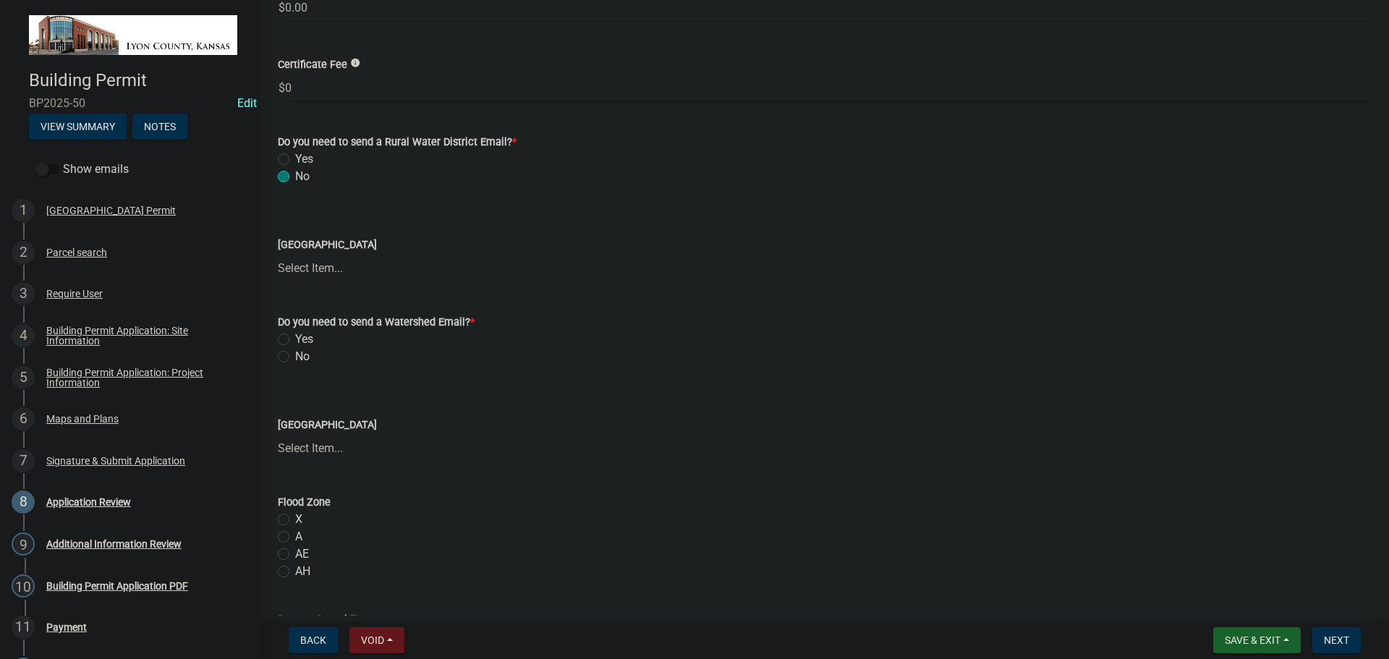
scroll to position [289, 0]
click at [295, 357] on label "No" at bounding box center [302, 355] width 14 height 17
click at [295, 357] on input "No" at bounding box center [299, 351] width 9 height 9
radio input "true"
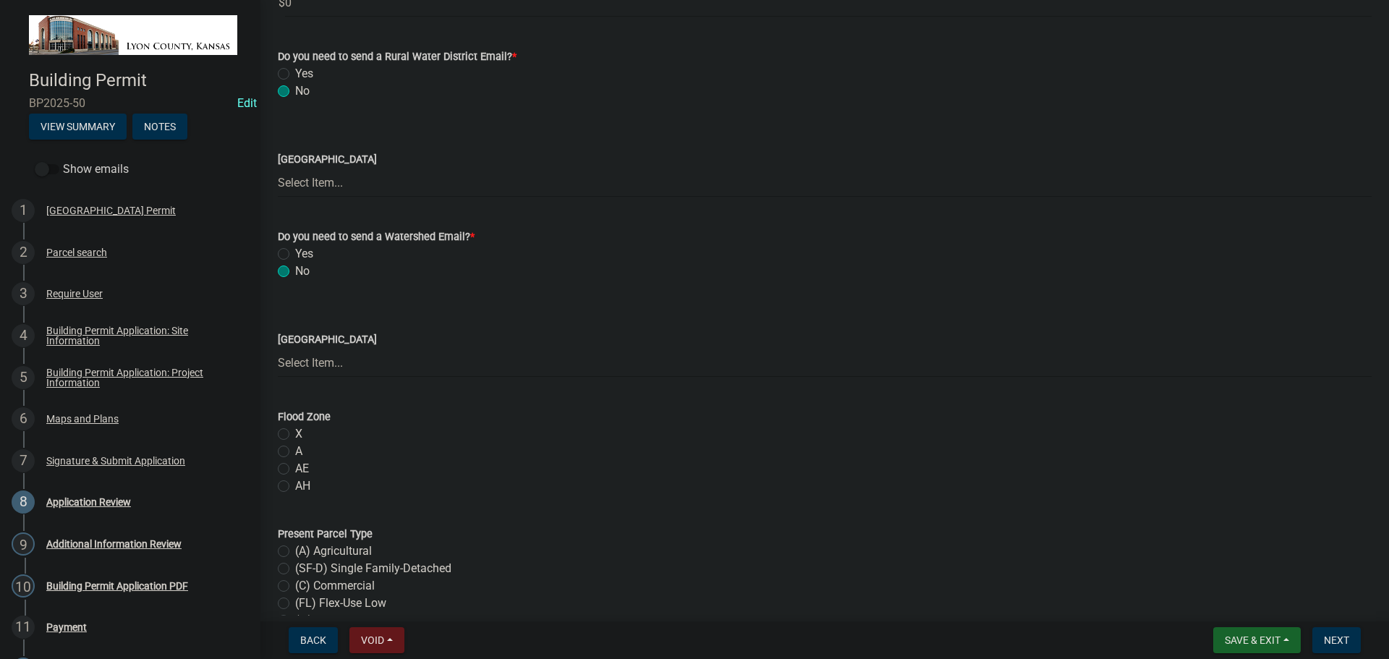
scroll to position [434, 0]
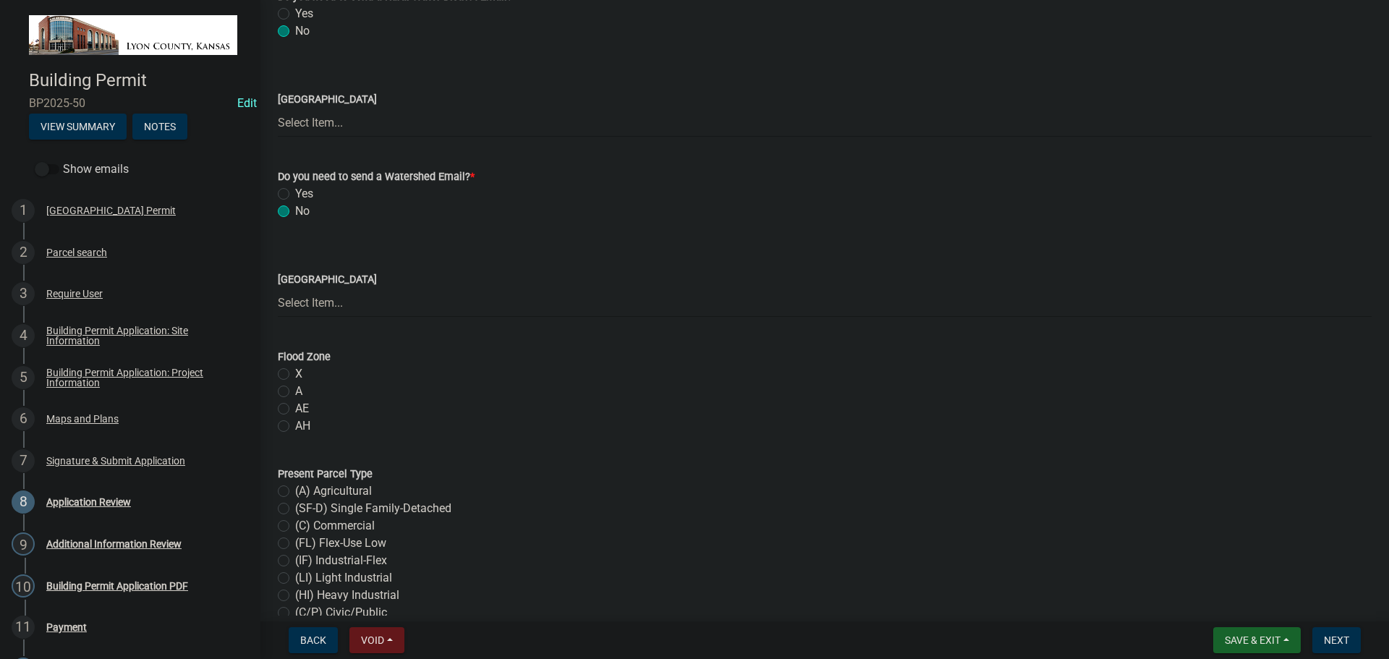
click at [295, 376] on label "X" at bounding box center [298, 373] width 7 height 17
click at [295, 375] on input "X" at bounding box center [299, 369] width 9 height 9
radio input "true"
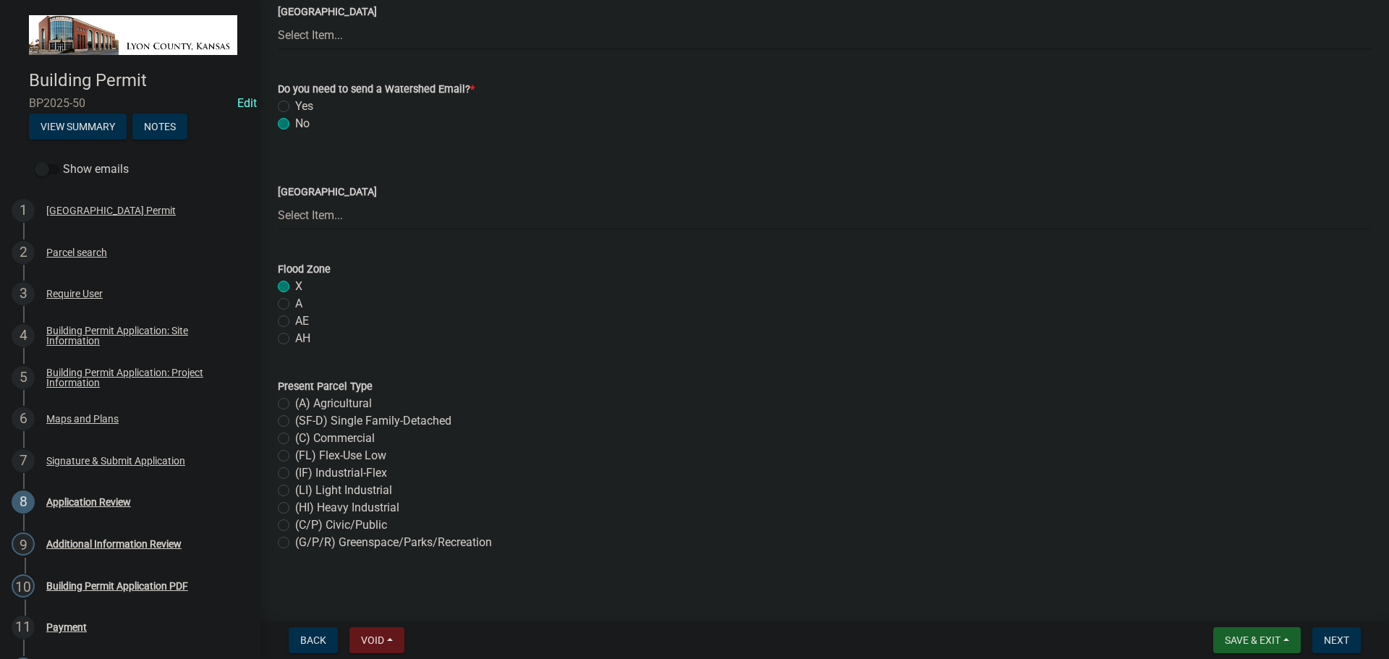
scroll to position [527, 0]
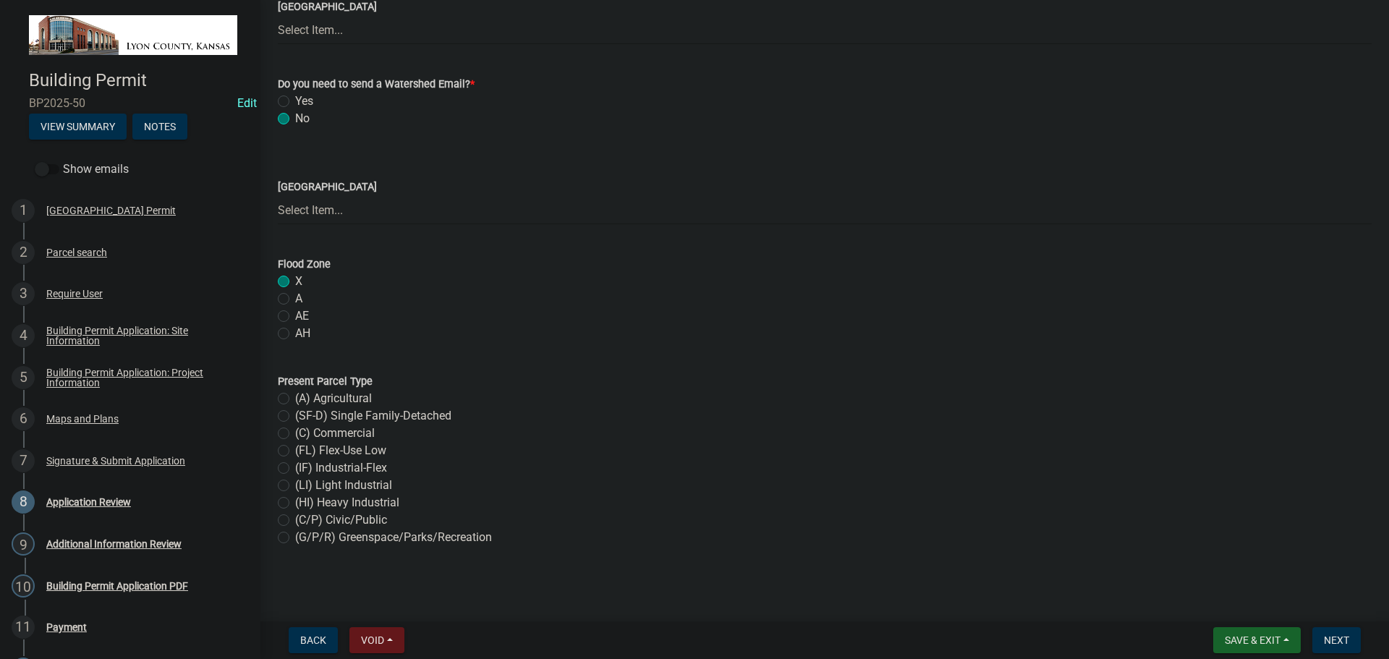
click at [295, 399] on label "(A) Agricultural" at bounding box center [333, 398] width 77 height 17
click at [295, 399] on input "(A) Agricultural" at bounding box center [299, 394] width 9 height 9
radio input "true"
click at [1334, 638] on span "Next" at bounding box center [1336, 641] width 25 height 12
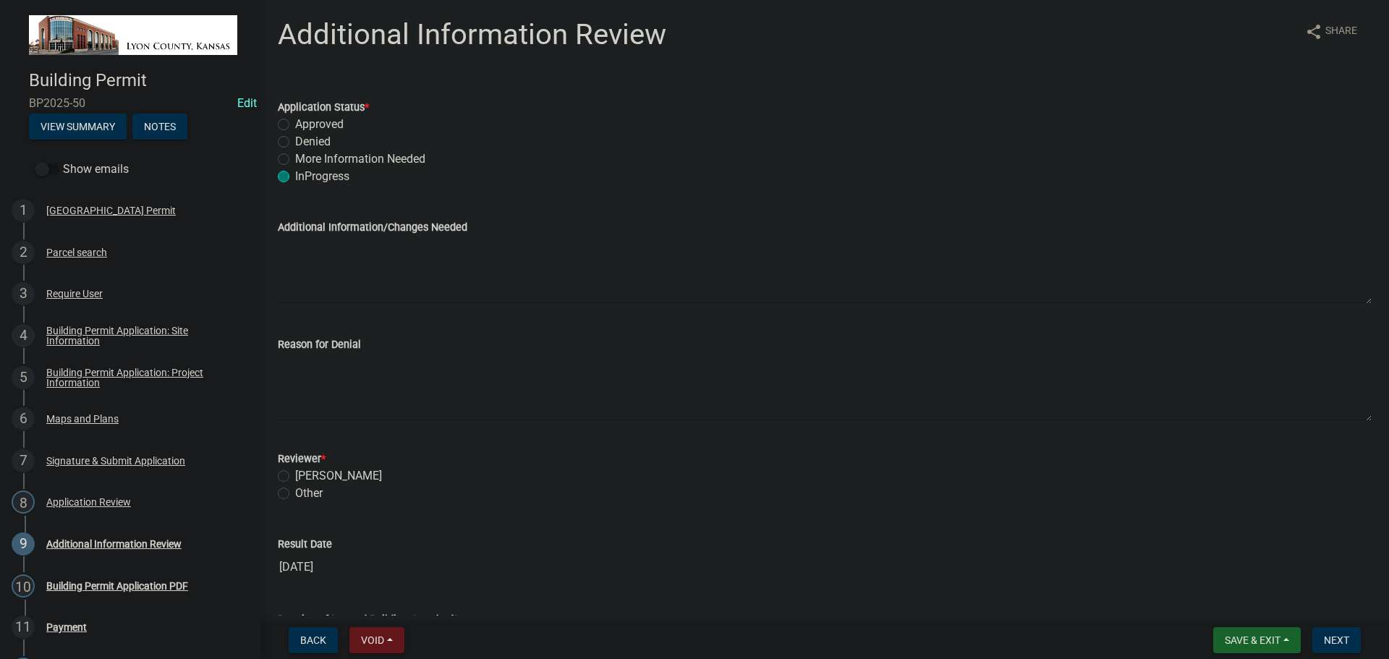
click at [295, 123] on label "Approved" at bounding box center [319, 124] width 48 height 17
click at [295, 123] on input "Approved" at bounding box center [299, 120] width 9 height 9
radio input "true"
click at [295, 474] on label "[PERSON_NAME]" at bounding box center [338, 475] width 87 height 17
click at [295, 474] on input "[PERSON_NAME]" at bounding box center [299, 471] width 9 height 9
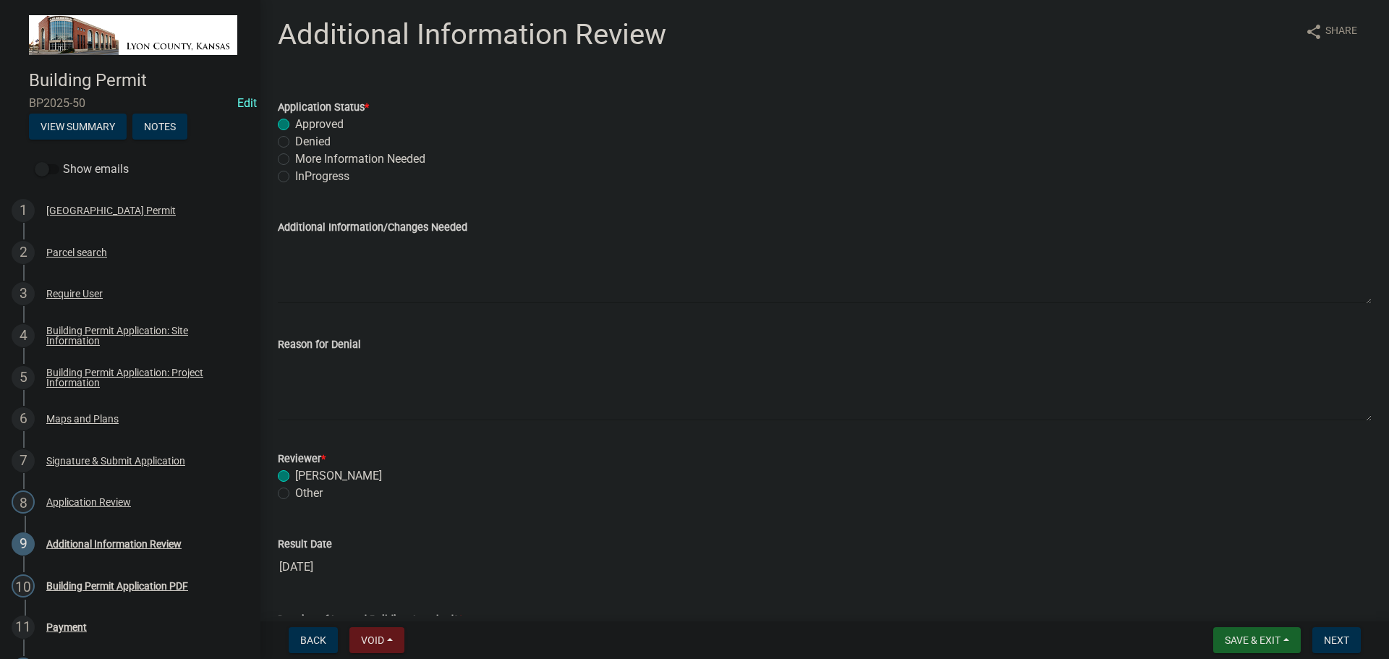
radio input "true"
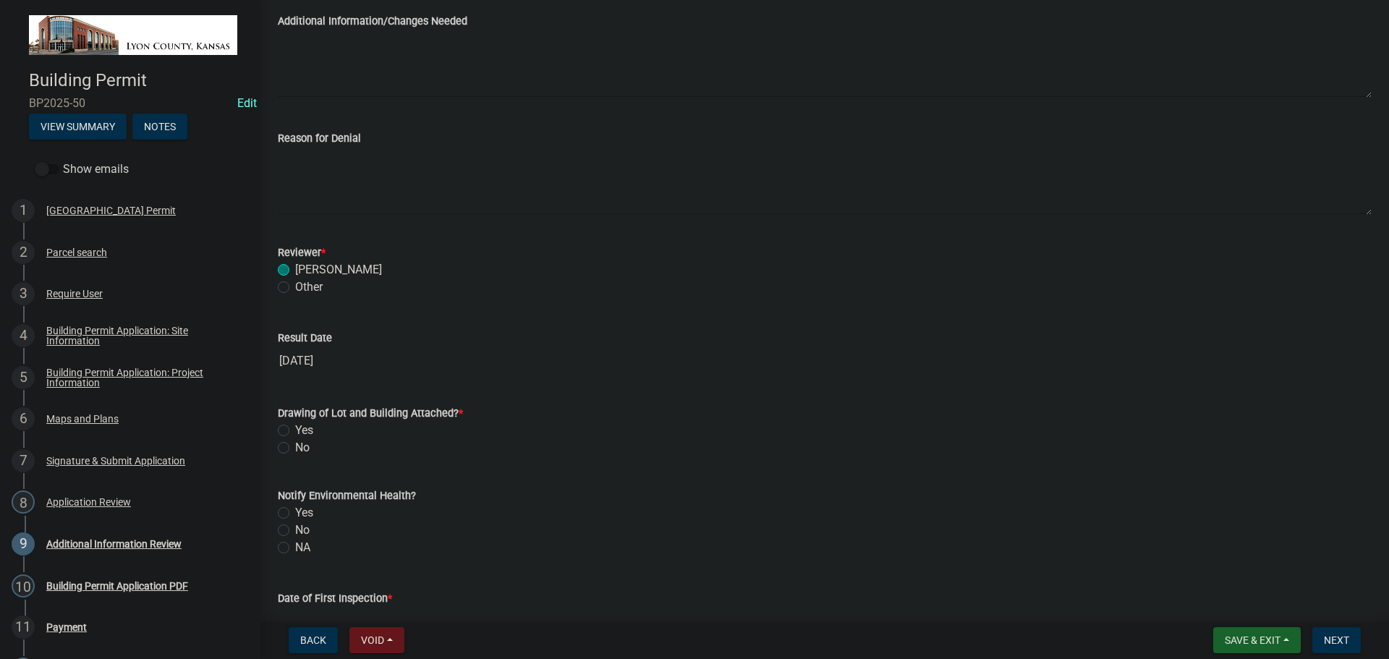
scroll to position [289, 0]
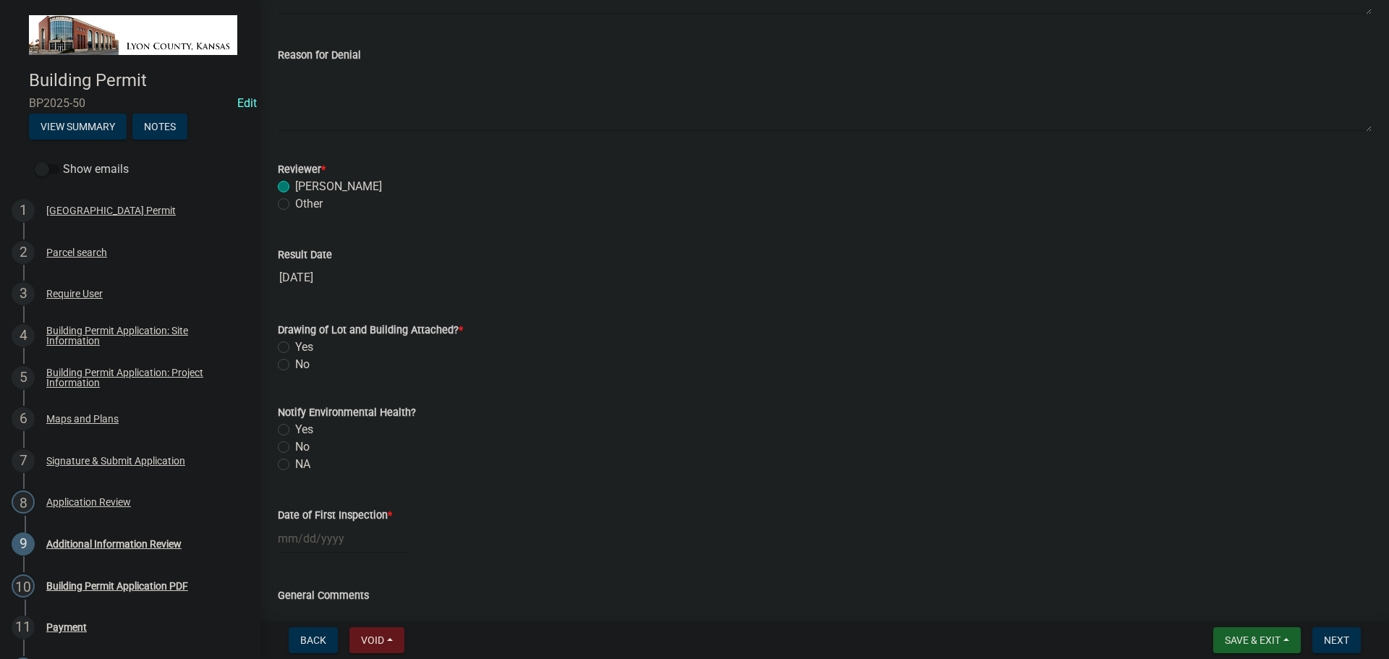
click at [295, 350] on label "Yes" at bounding box center [304, 347] width 18 height 17
click at [295, 348] on input "Yes" at bounding box center [299, 343] width 9 height 9
radio input "true"
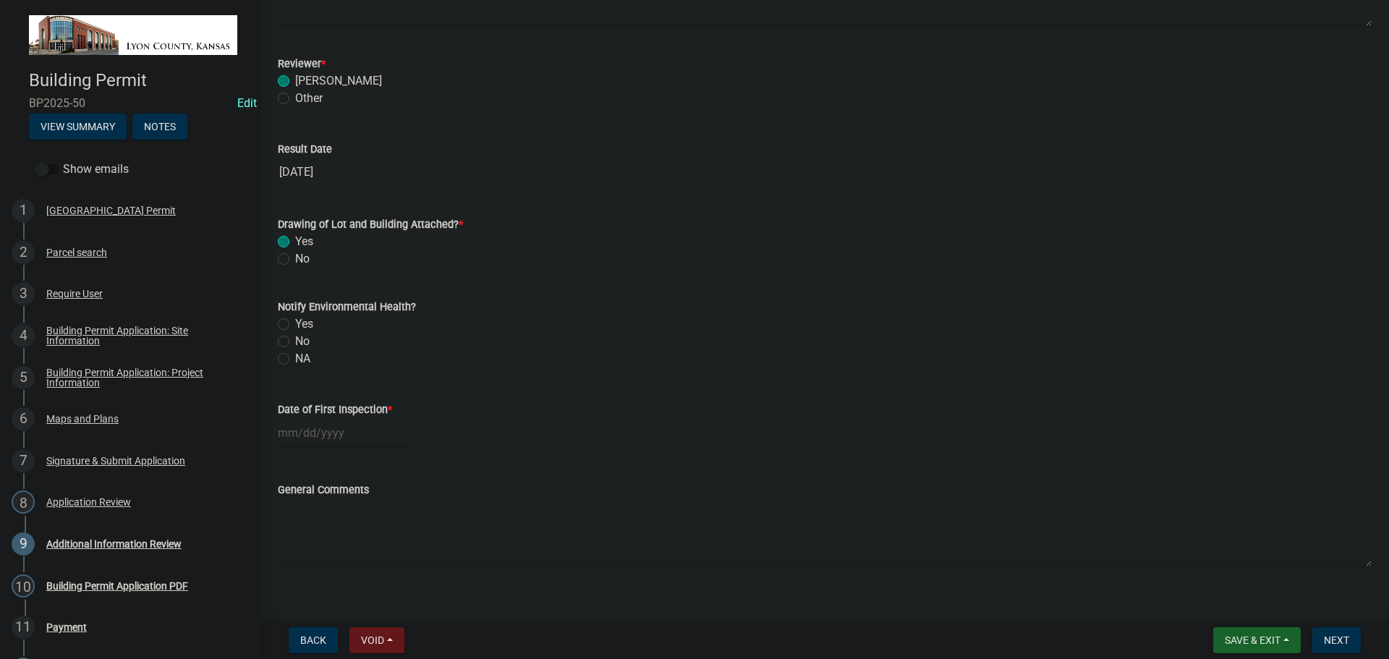
scroll to position [414, 0]
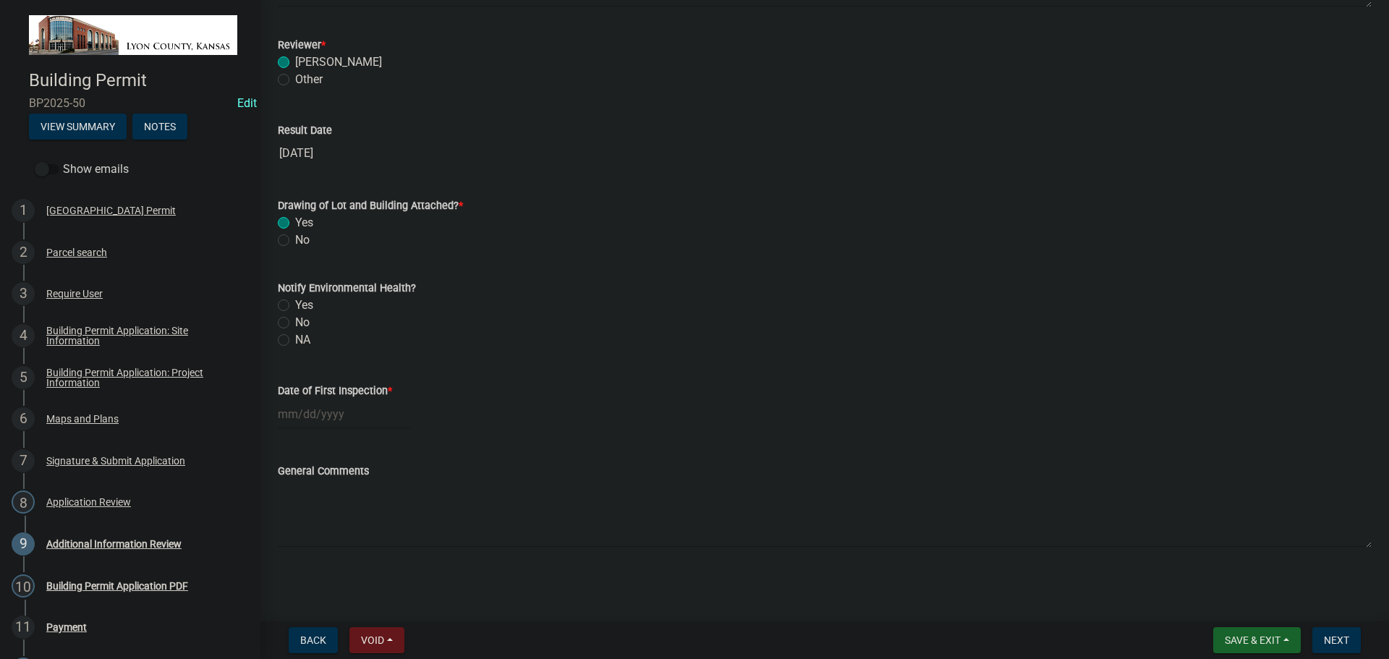
click at [295, 341] on label "NA" at bounding box center [302, 339] width 15 height 17
click at [295, 341] on input "NA" at bounding box center [299, 335] width 9 height 9
radio input "true"
click at [313, 416] on div at bounding box center [344, 414] width 132 height 30
select select "10"
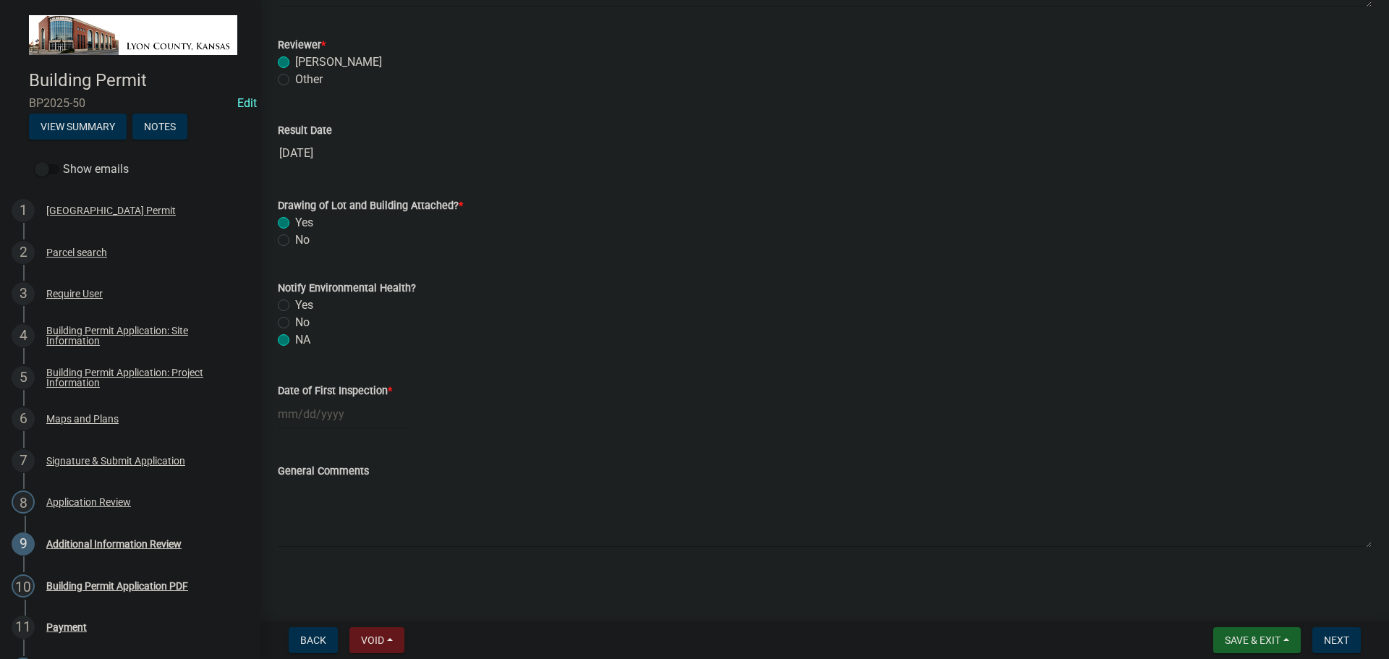
select select "2025"
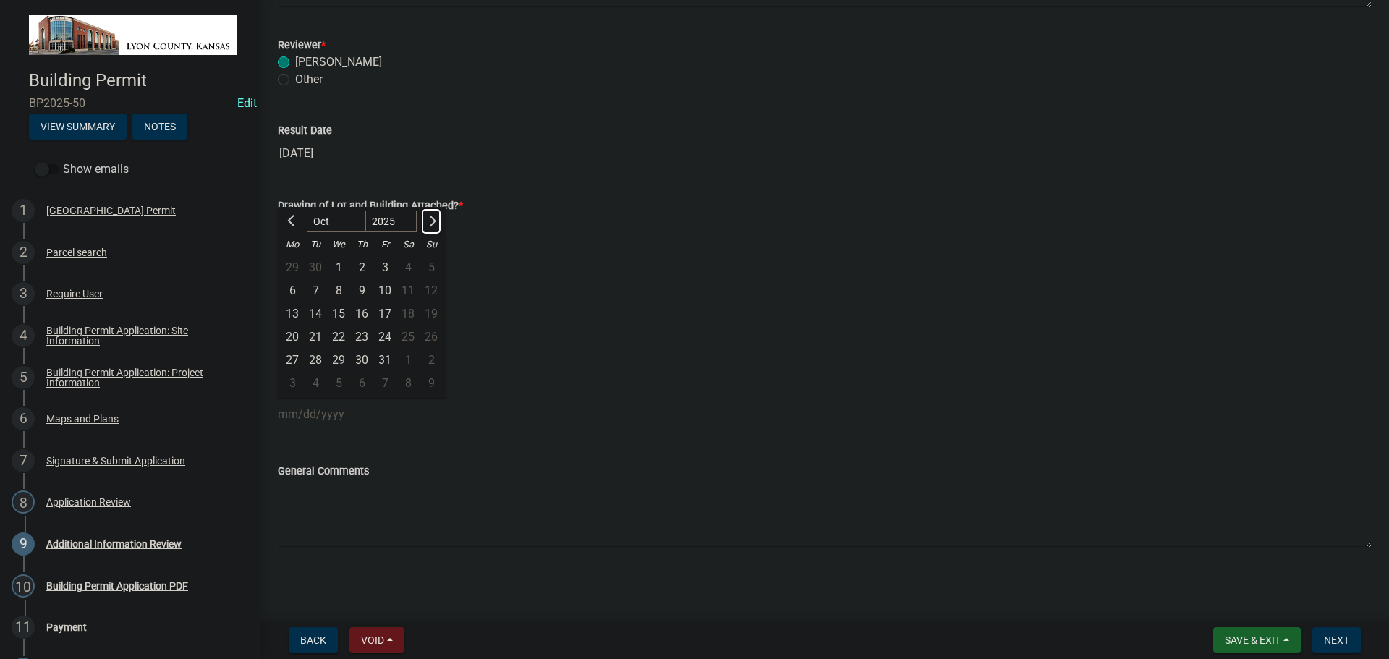
click at [432, 222] on span "Next month" at bounding box center [431, 221] width 11 height 11
select select "11"
click at [313, 335] on div "18" at bounding box center [315, 337] width 23 height 23
type input "[DATE]"
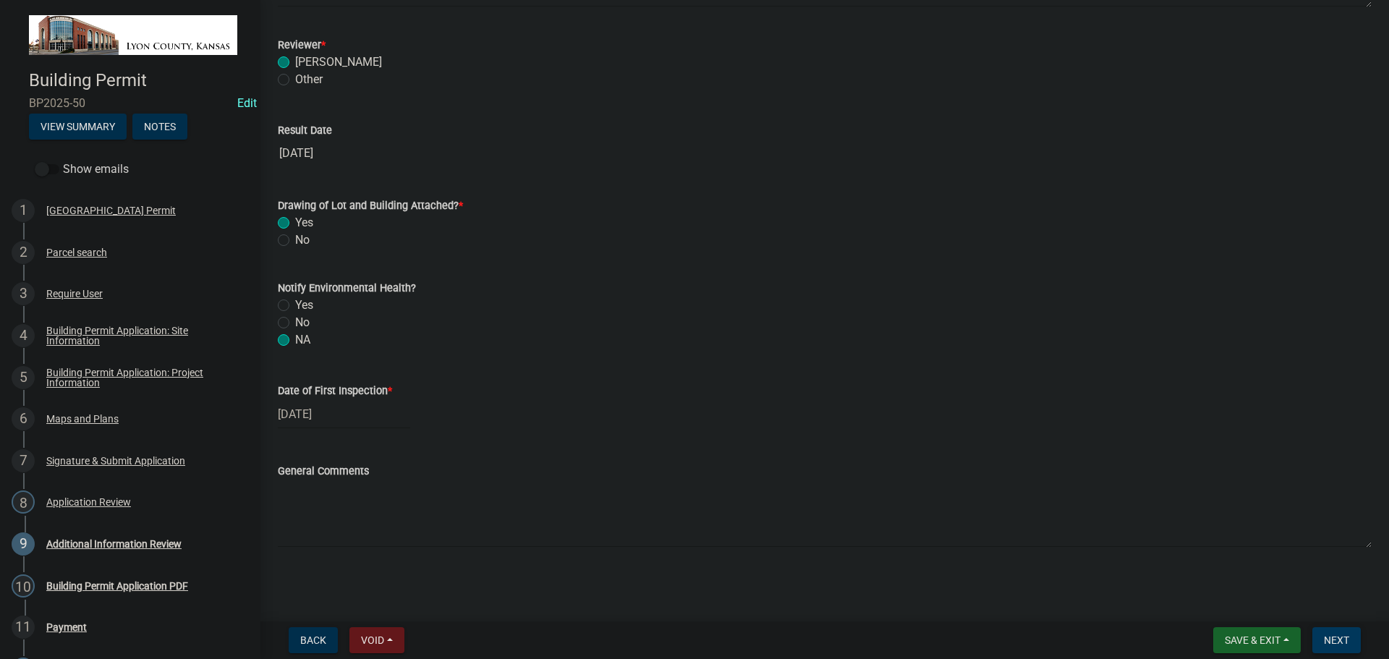
click at [1333, 638] on span "Next" at bounding box center [1336, 641] width 25 height 12
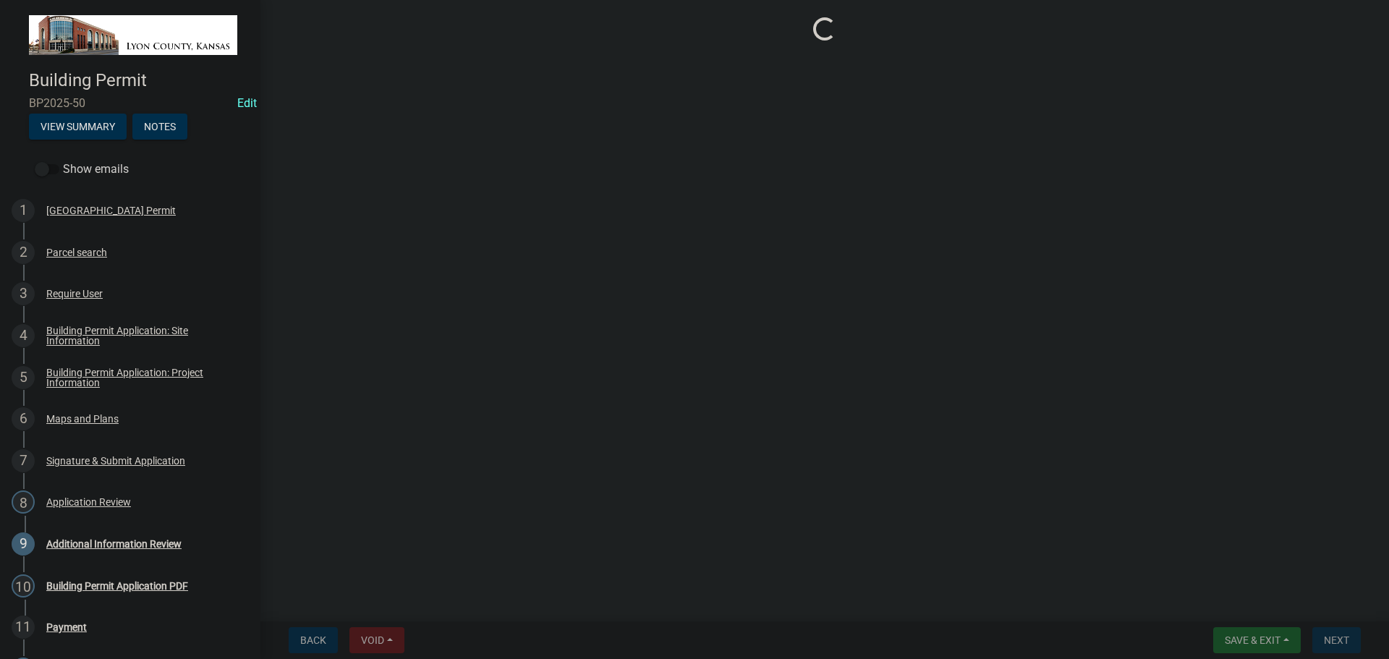
scroll to position [0, 0]
select select "3: 3"
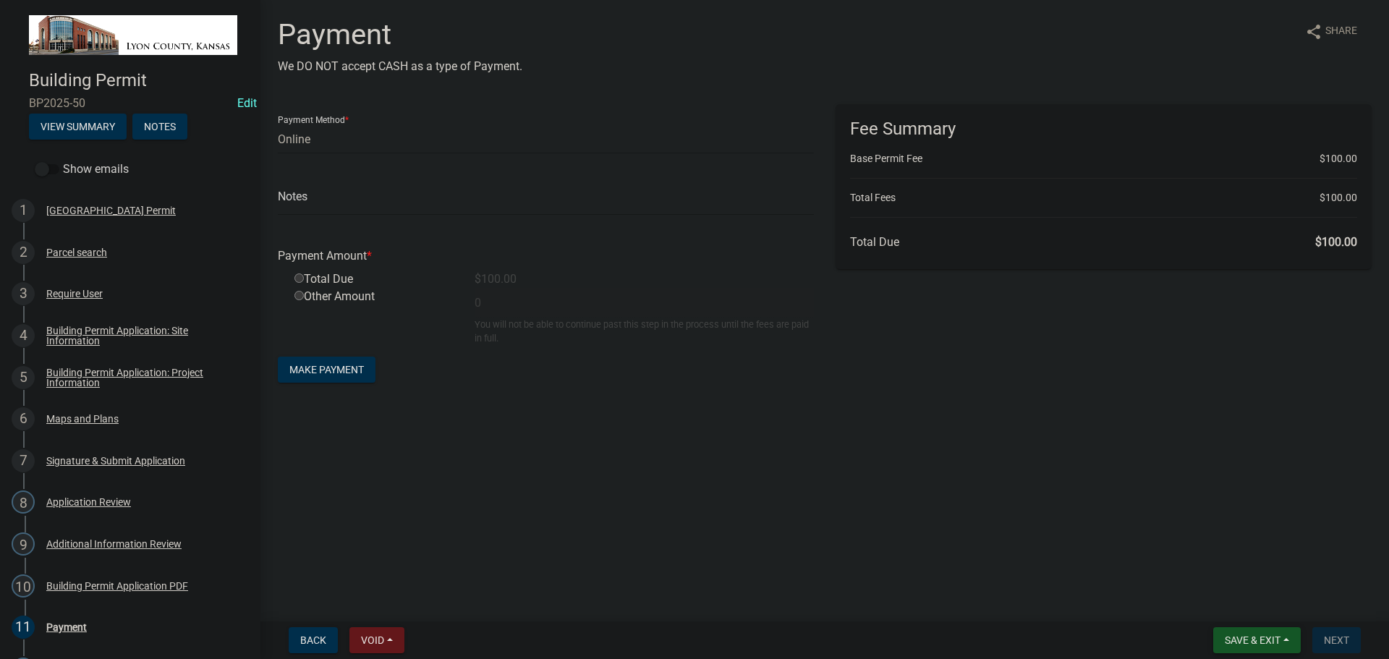
click at [1229, 640] on span "Save & Exit" at bounding box center [1253, 641] width 56 height 12
click at [1219, 608] on button "Save & Exit" at bounding box center [1243, 602] width 116 height 35
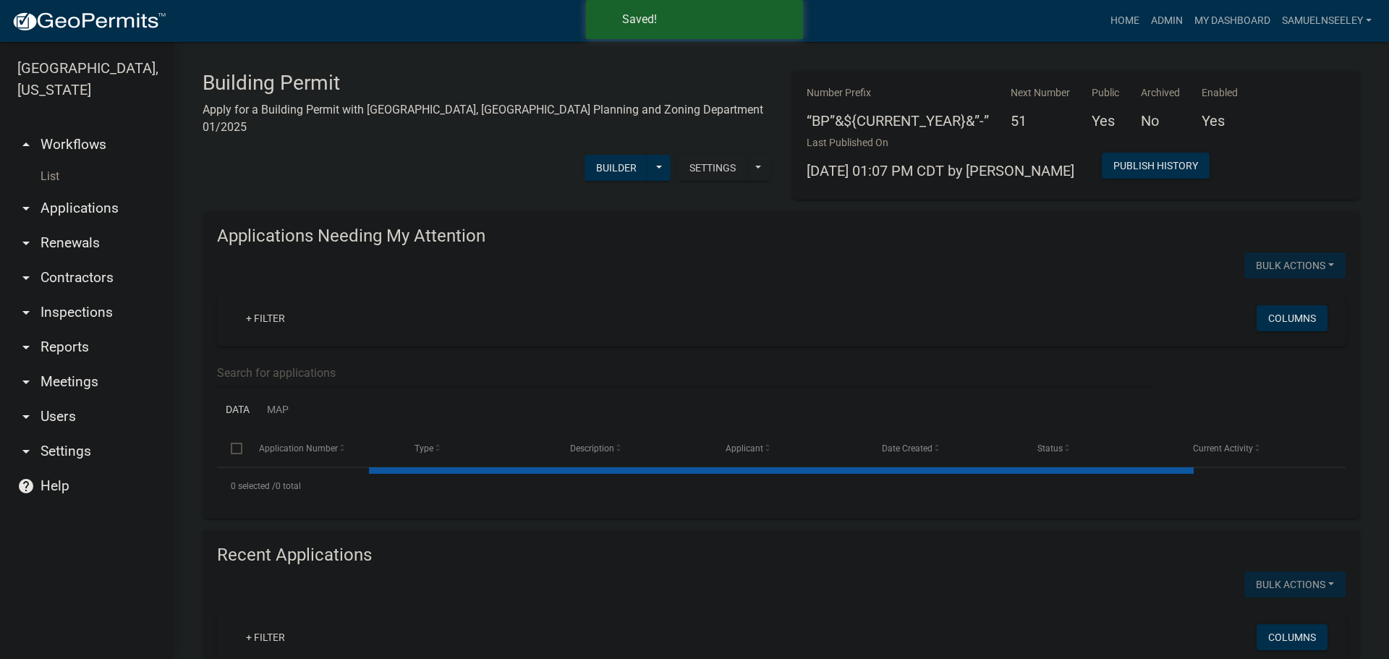
select select "3: 100"
